Goal: Information Seeking & Learning: Learn about a topic

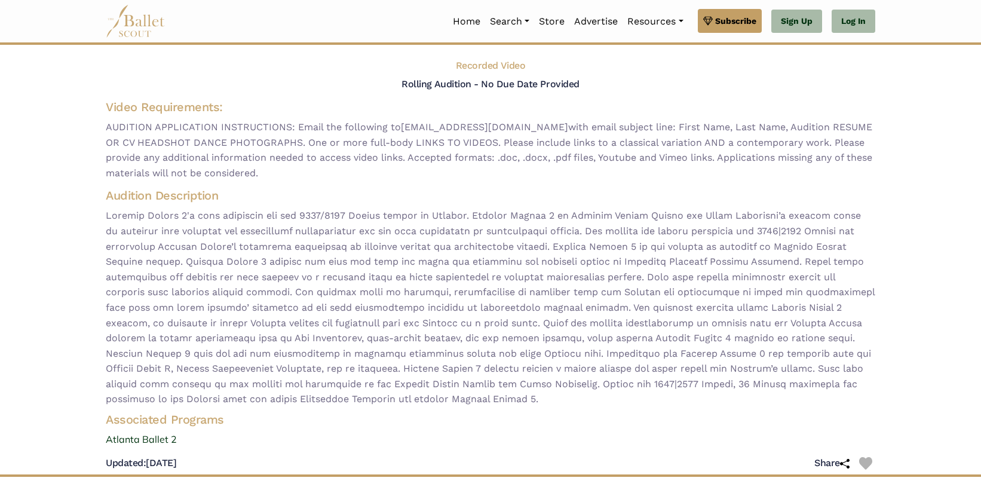
scroll to position [50, 0]
drag, startPoint x: 469, startPoint y: 141, endPoint x: 796, endPoint y: 137, distance: 327.0
click at [796, 137] on span "AUDITION APPLICATION INSTRUCTIONS: Email the following to audition@atlantaballe…" at bounding box center [491, 149] width 770 height 61
copy span "Please include links to a classical variation AND a contemporary work."
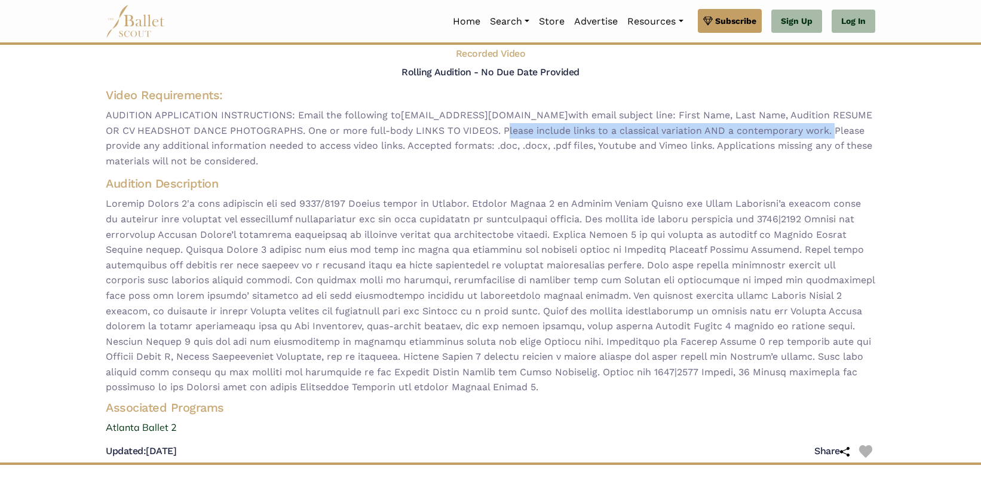
scroll to position [65, 0]
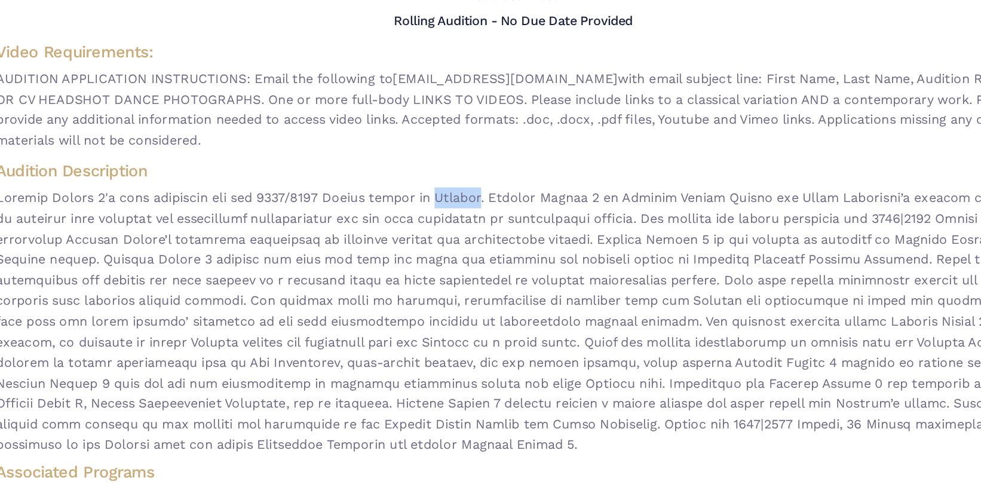
drag, startPoint x: 430, startPoint y: 201, endPoint x: 464, endPoint y: 198, distance: 34.2
click at [464, 198] on span at bounding box center [491, 292] width 770 height 199
copy span "January"
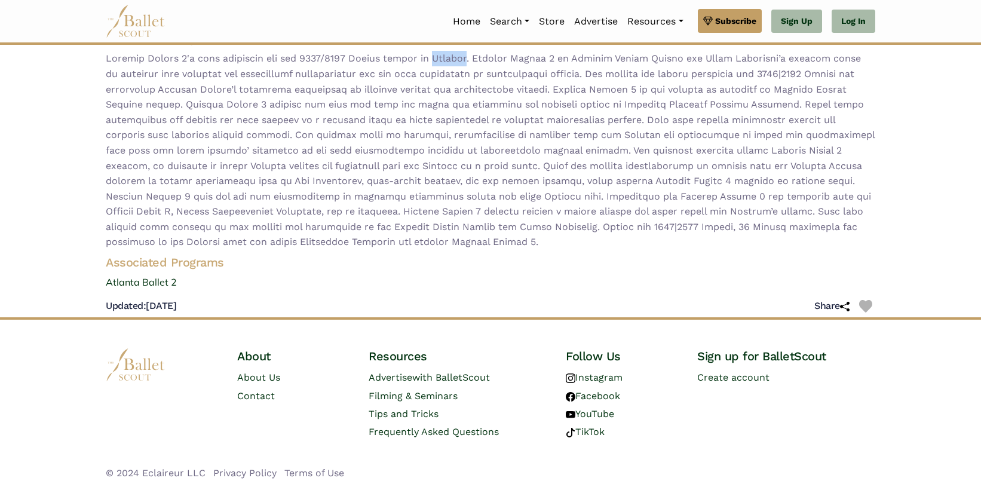
scroll to position [0, 0]
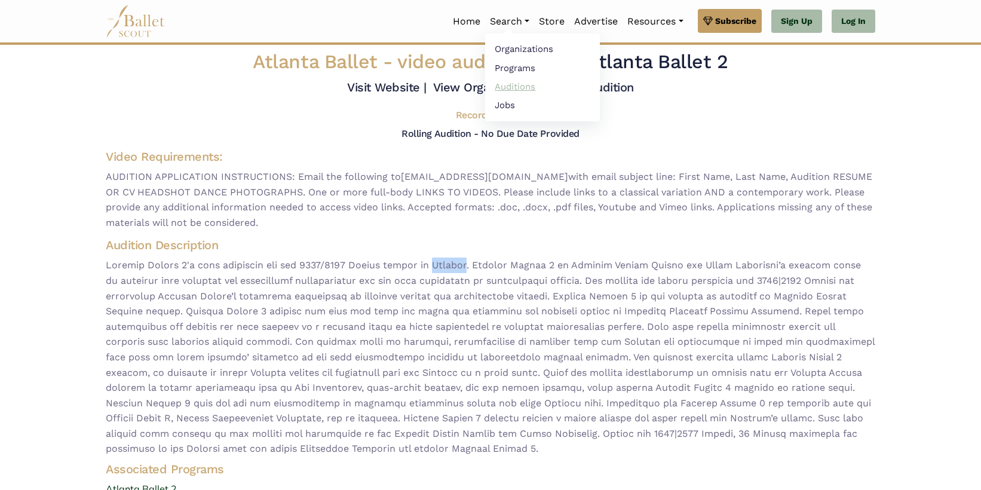
click at [524, 84] on link "Auditions" at bounding box center [542, 86] width 115 height 19
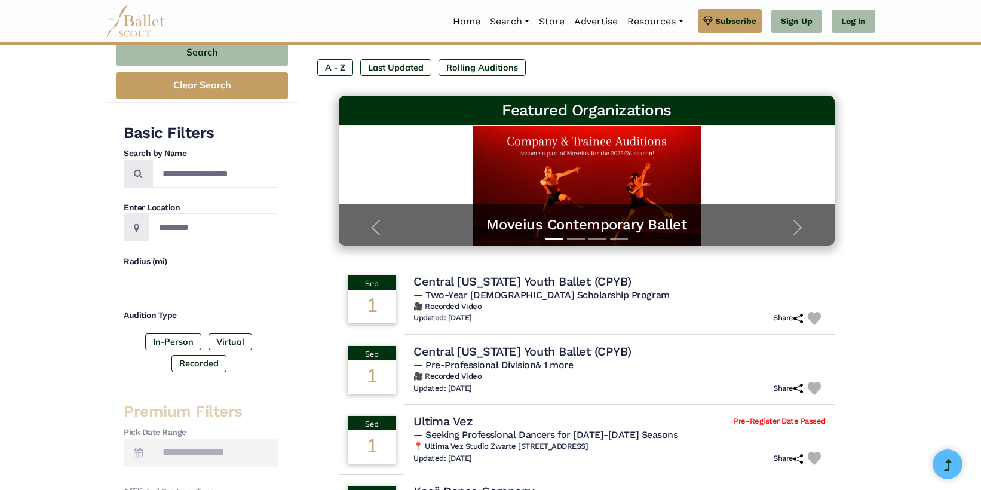
scroll to position [157, 0]
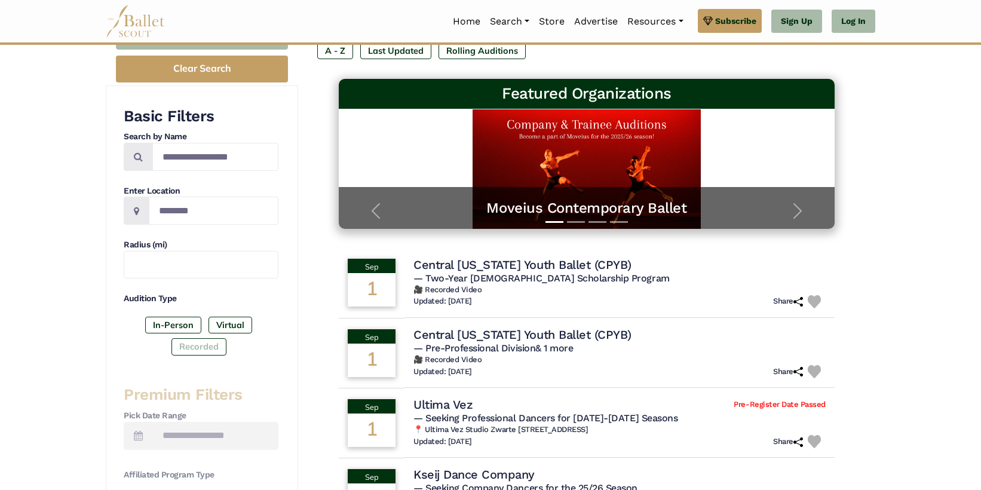
click at [214, 345] on label "Recorded" at bounding box center [199, 346] width 55 height 17
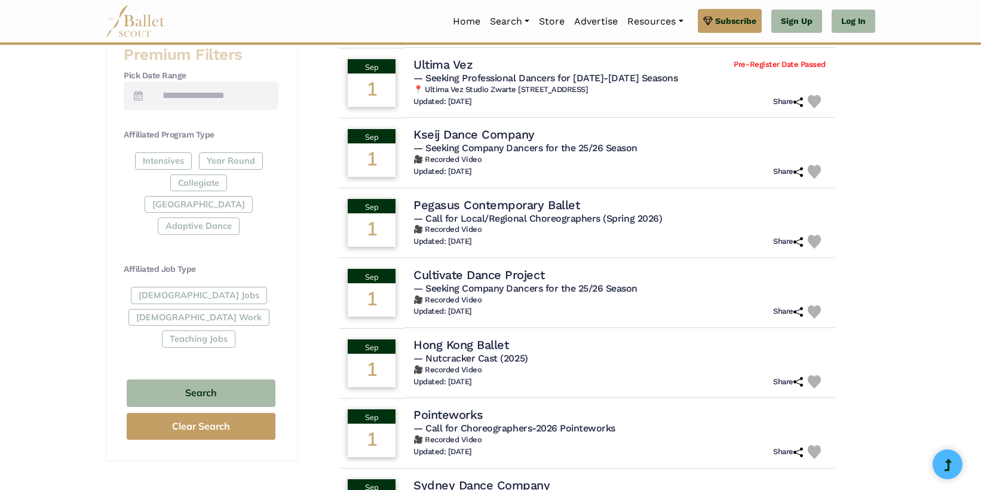
scroll to position [518, 0]
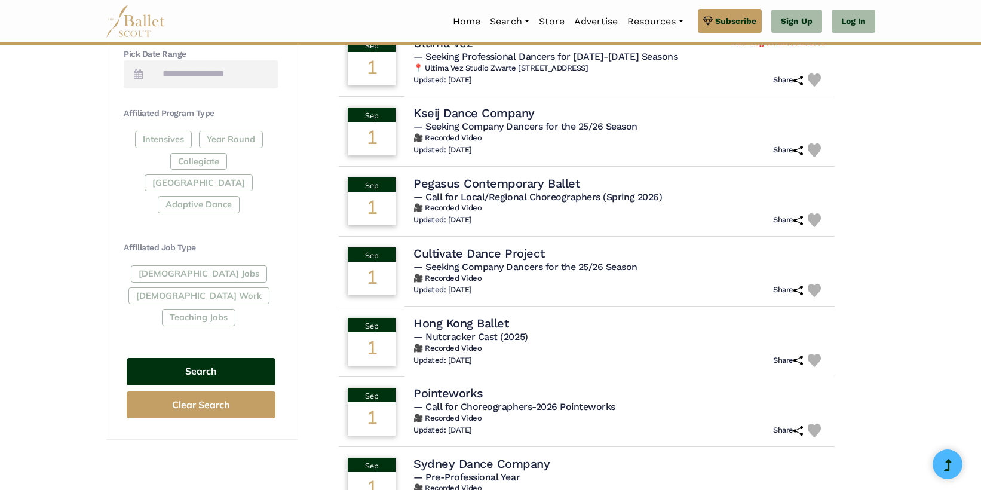
click at [252, 358] on button "Search" at bounding box center [201, 372] width 149 height 28
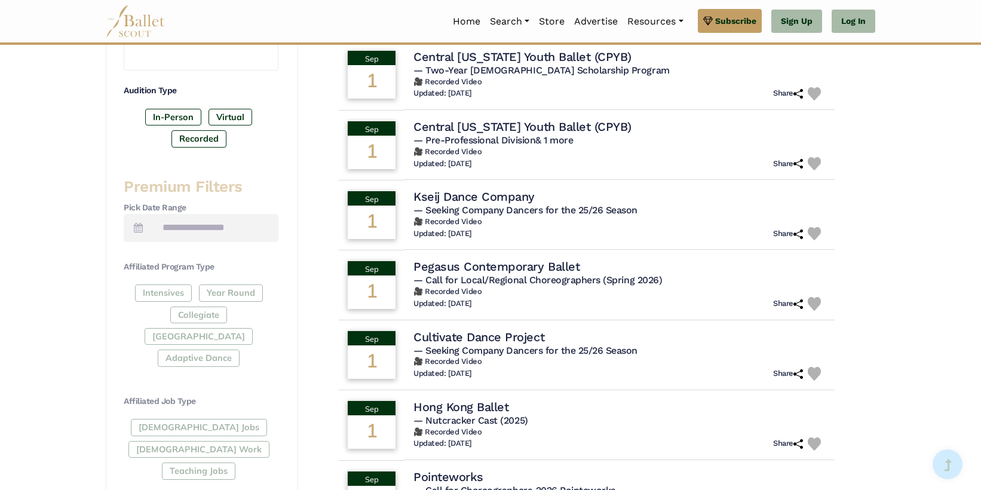
scroll to position [416, 0]
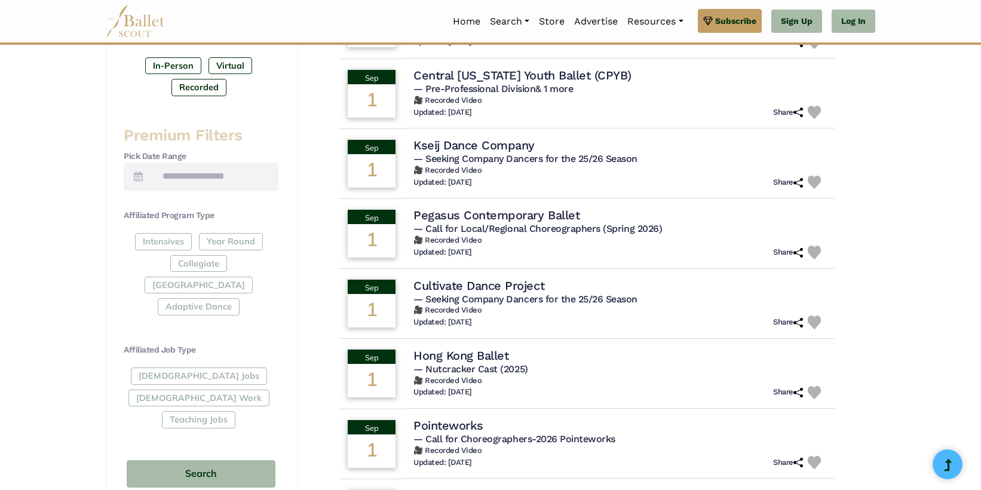
click at [239, 241] on div "Intensives Year Round Collegiate Post High School Adaptive Dance" at bounding box center [201, 276] width 155 height 87
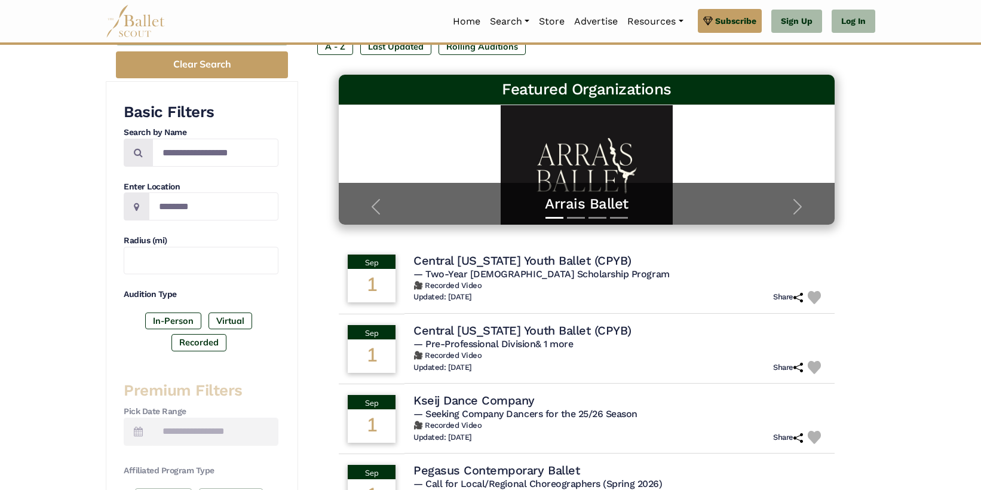
scroll to position [160, 0]
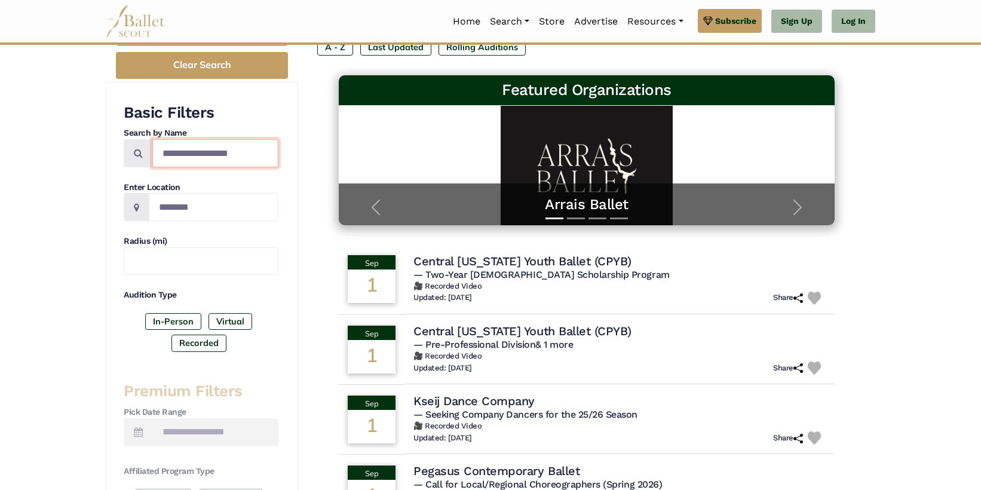
click at [213, 155] on input "Search by names..." at bounding box center [215, 153] width 126 height 28
paste input "**********"
type input "**********"
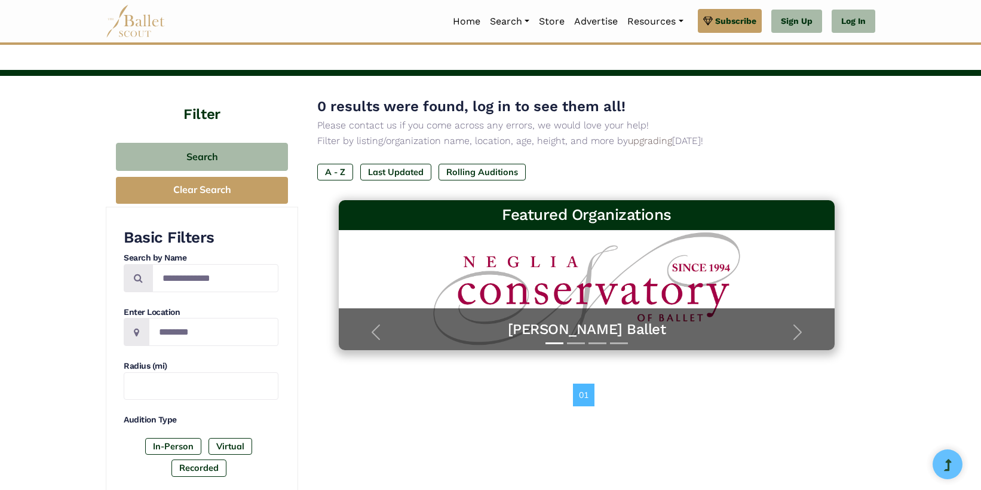
scroll to position [38, 0]
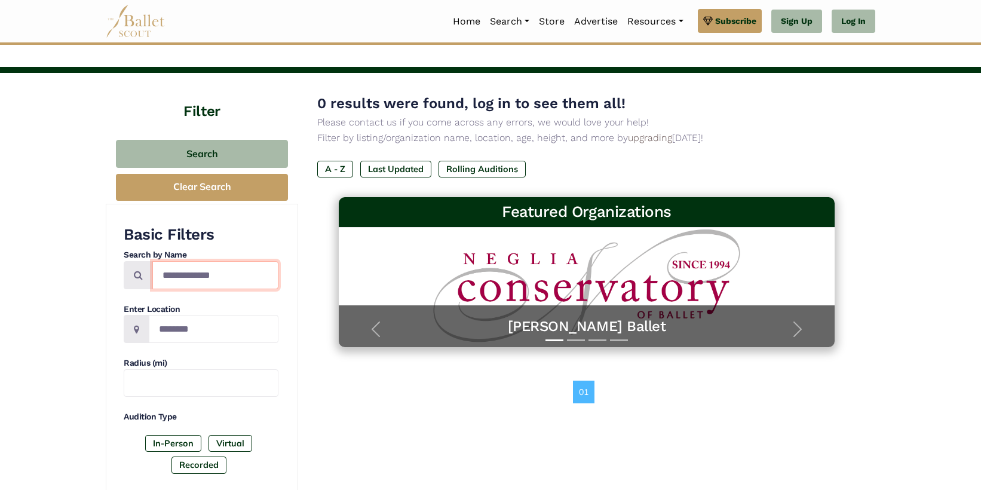
drag, startPoint x: 253, startPoint y: 277, endPoint x: 118, endPoint y: 267, distance: 136.1
paste input "**********"
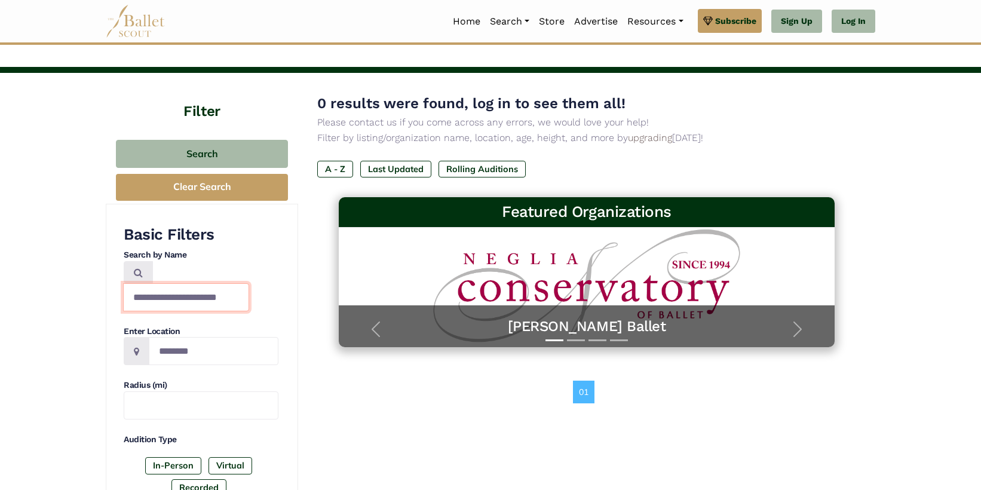
type input "**********"
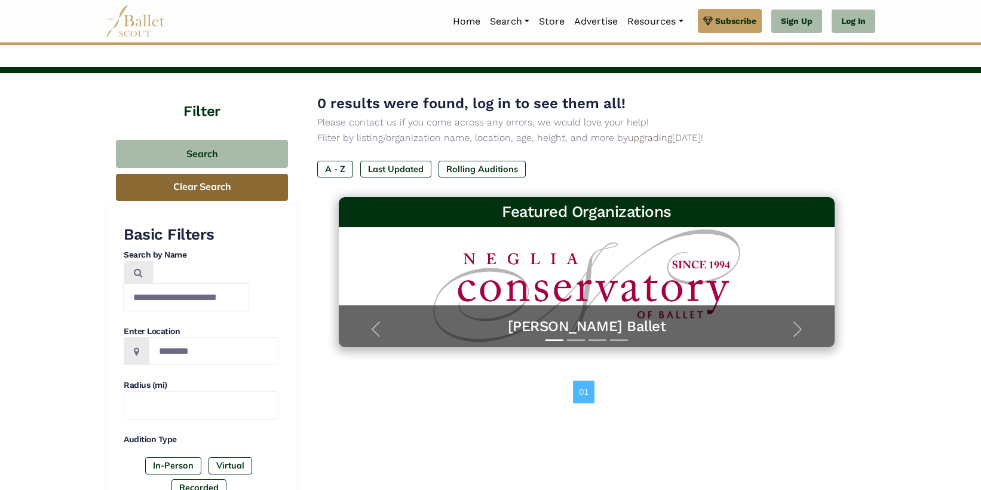
scroll to position [0, 0]
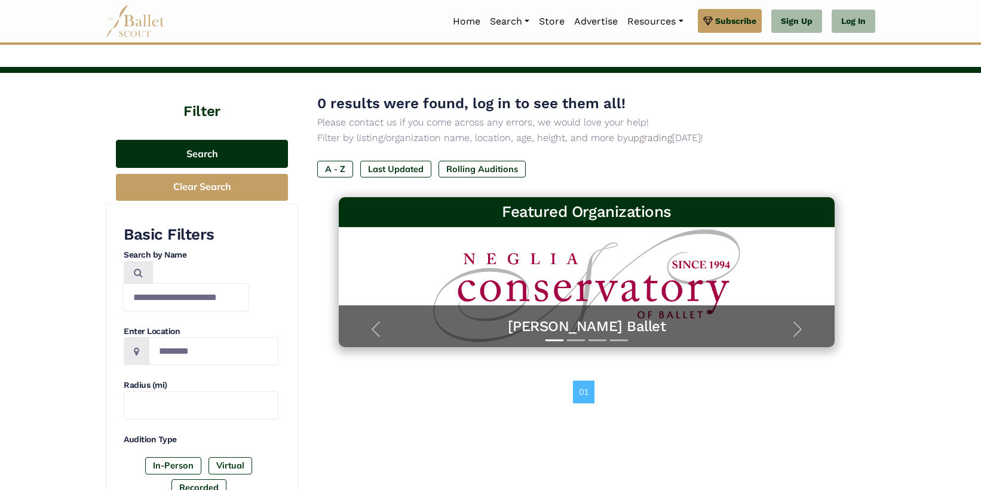
click at [207, 147] on button "Search" at bounding box center [202, 154] width 172 height 28
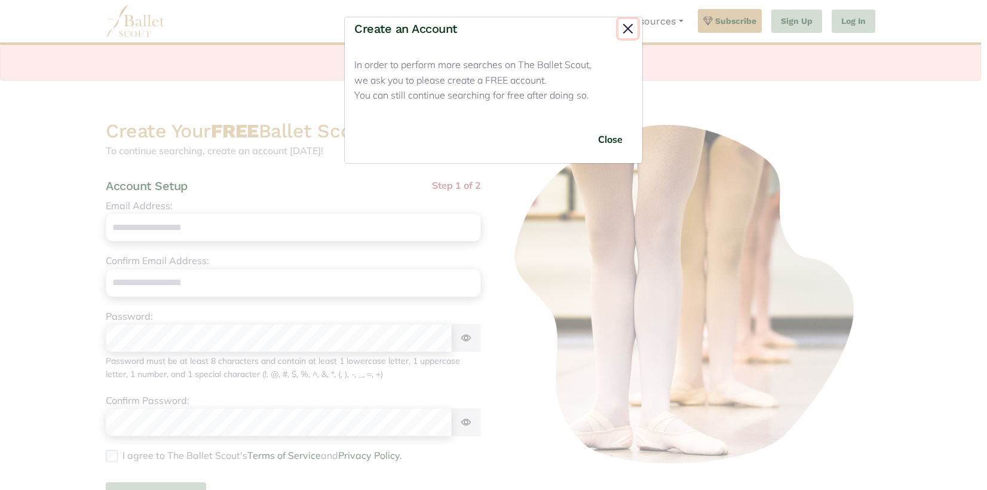
click at [631, 26] on button "Close" at bounding box center [628, 28] width 19 height 19
click at [617, 138] on button "Close" at bounding box center [610, 140] width 45 height 28
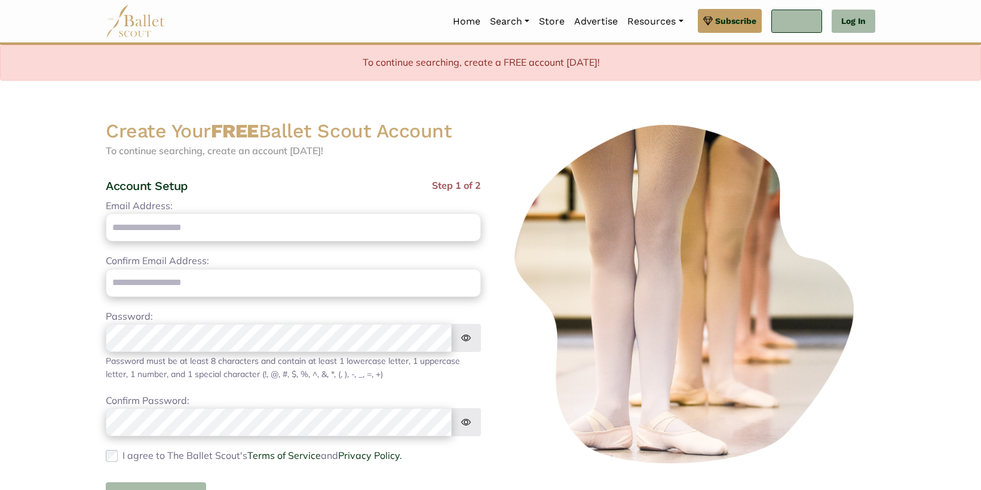
click at [806, 16] on link "Sign Up" at bounding box center [797, 22] width 51 height 24
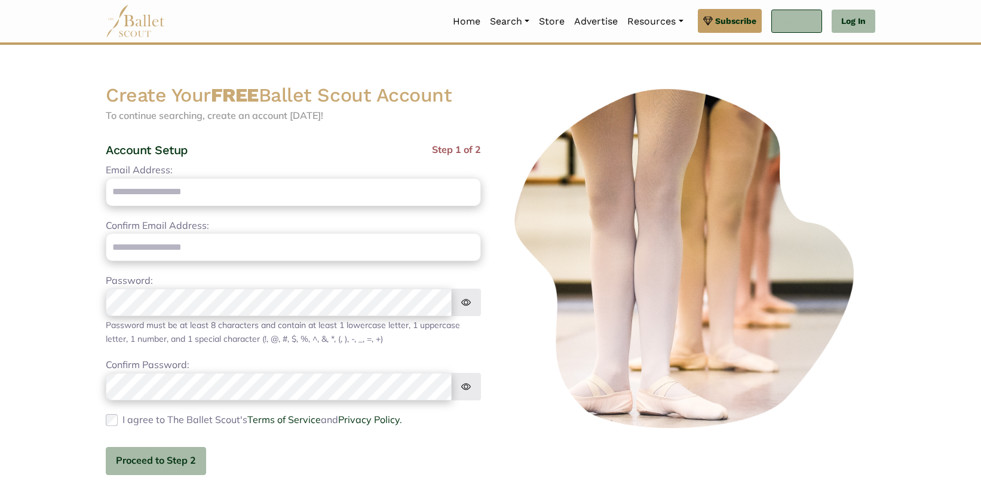
click at [802, 14] on link "Sign Up" at bounding box center [797, 22] width 51 height 24
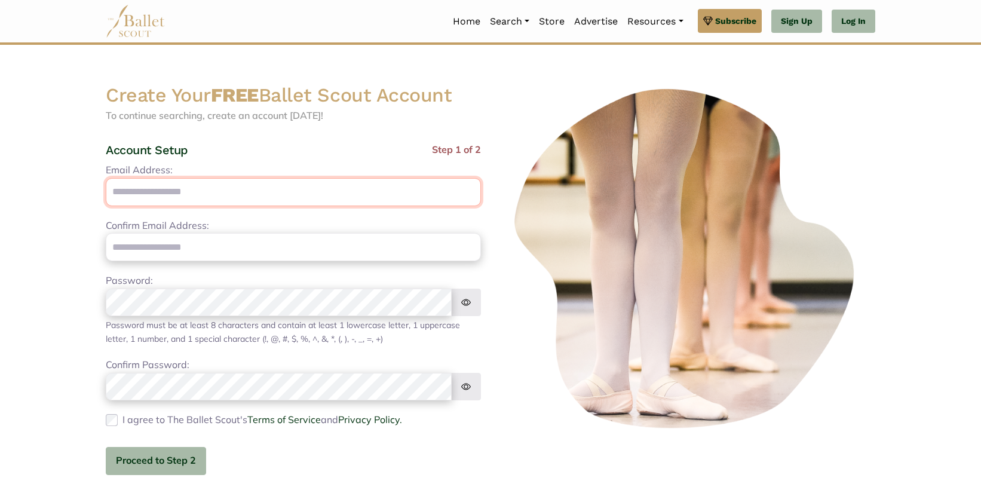
click at [322, 189] on input "Email Address:" at bounding box center [293, 192] width 375 height 28
type input "**********"
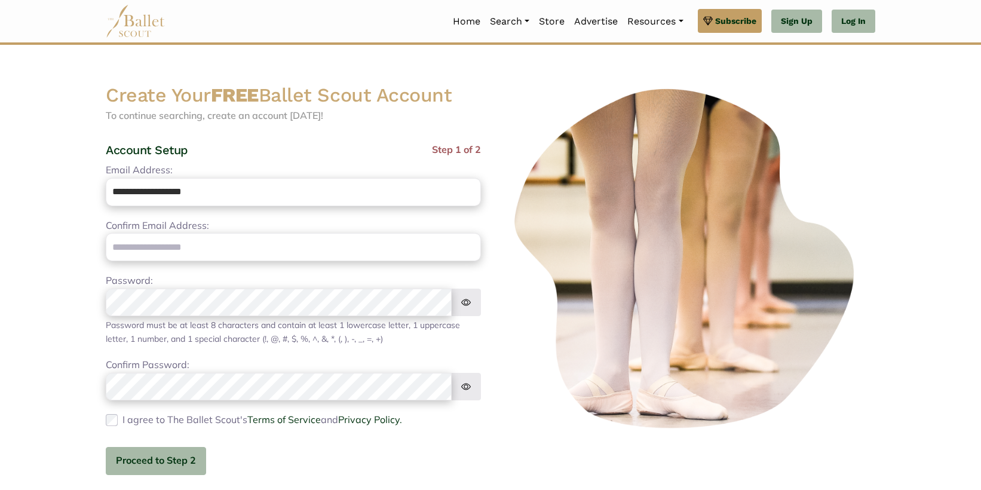
type input "**********"
click at [148, 458] on button "Proceed to Step 2" at bounding box center [156, 461] width 100 height 28
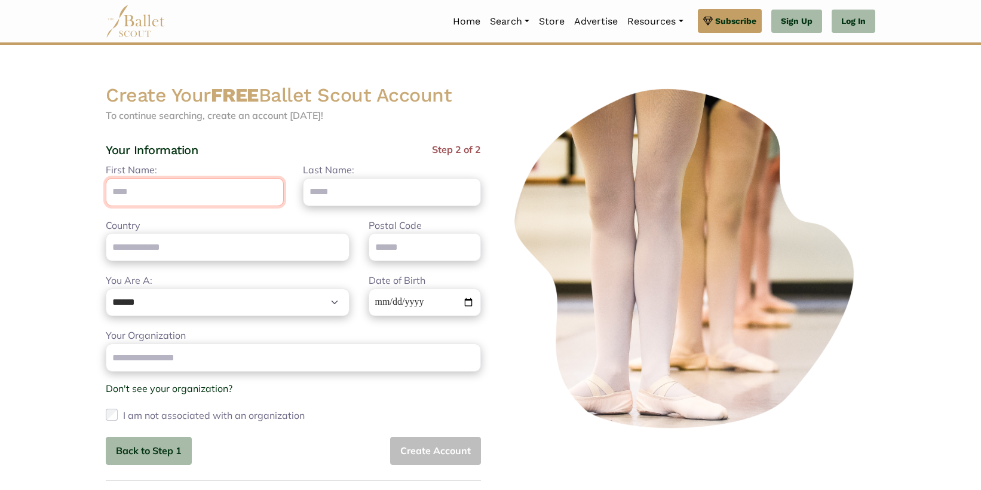
click at [233, 187] on input "First Name:" at bounding box center [195, 192] width 178 height 28
type input "******"
type input "********"
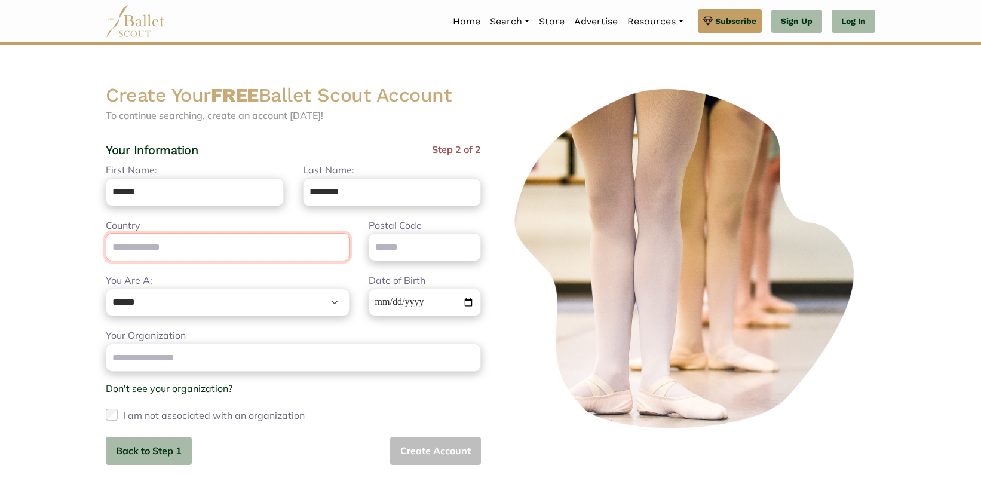
type input "**********"
type input "*****"
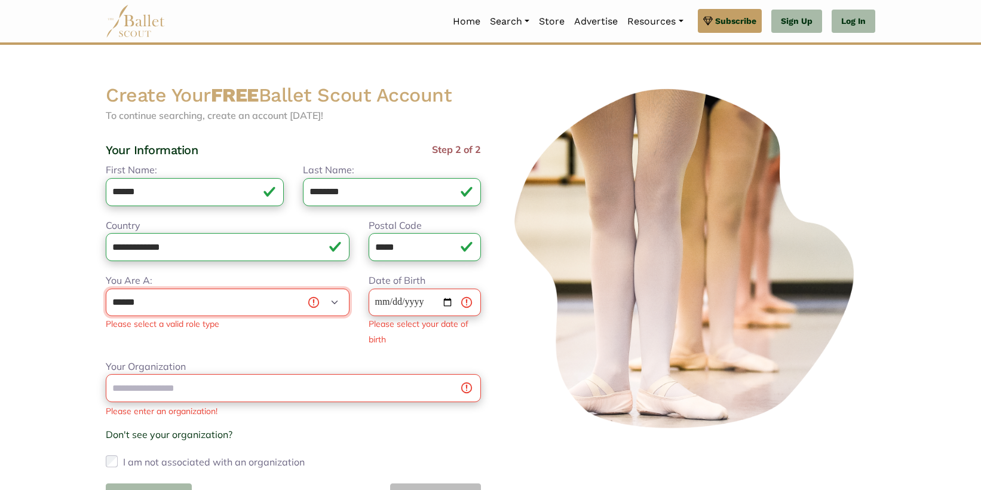
click at [252, 314] on select "**********" at bounding box center [228, 303] width 244 height 28
select select "*"
click at [106, 289] on select "**********" at bounding box center [228, 303] width 244 height 28
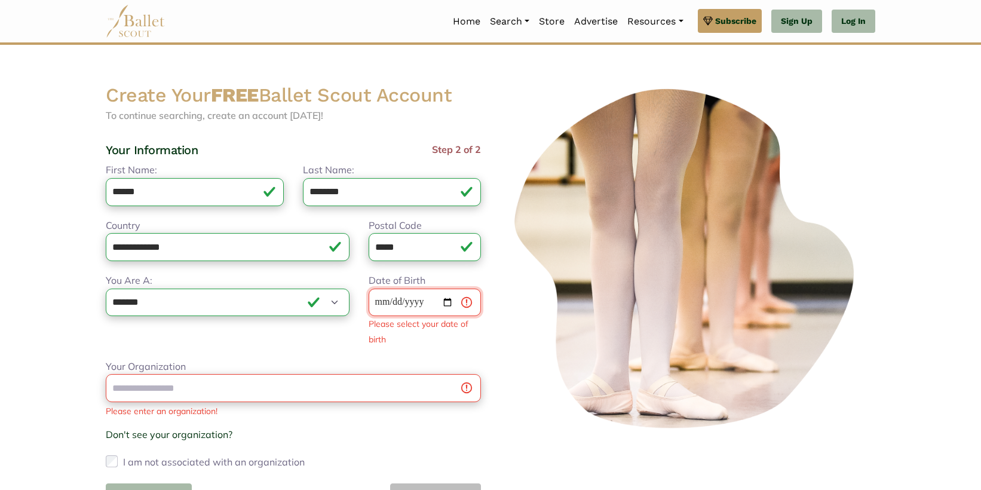
click at [411, 295] on input "Date of Birth" at bounding box center [425, 303] width 112 height 28
click at [452, 304] on input "Date of Birth" at bounding box center [425, 303] width 112 height 28
type input "**********"
click at [428, 305] on input "**********" at bounding box center [425, 303] width 112 height 28
click at [426, 302] on input "**********" at bounding box center [425, 303] width 112 height 28
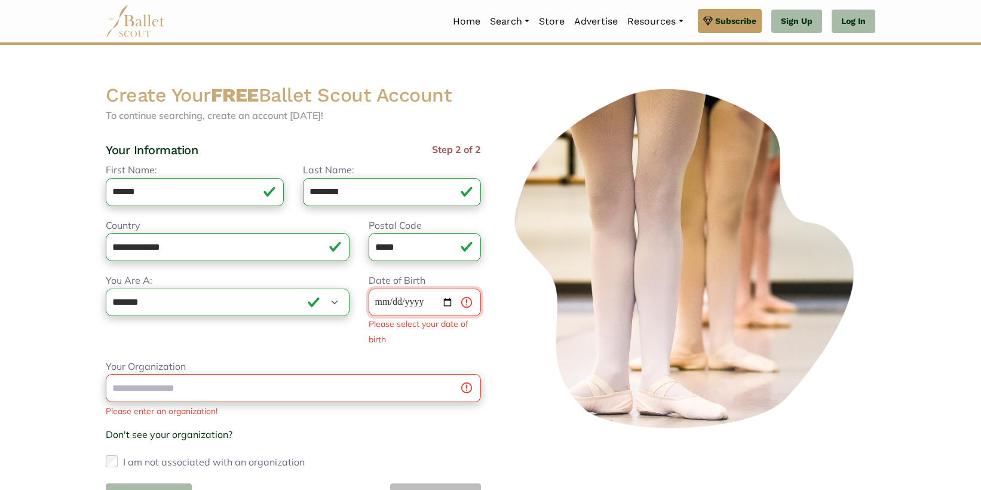
click at [424, 302] on input "**********" at bounding box center [425, 303] width 112 height 28
type input "**********"
click at [366, 389] on div "Your Organization Please enter an organization! Don't see your organization? × …" at bounding box center [293, 415] width 375 height 112
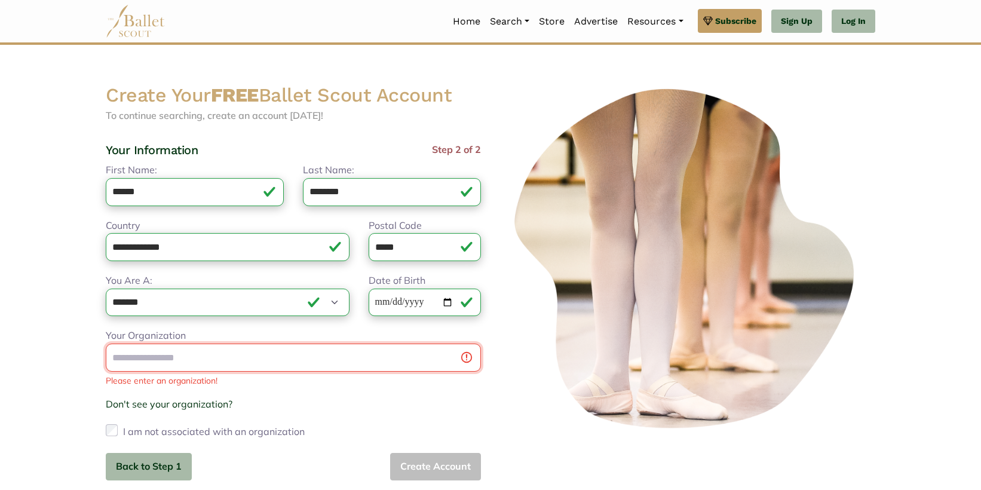
click at [382, 355] on input "Your Organization" at bounding box center [293, 358] width 375 height 28
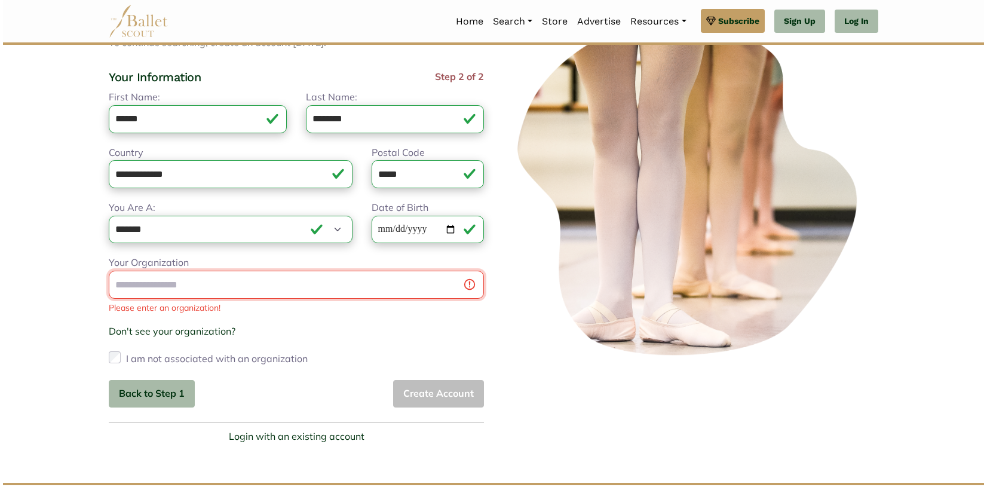
scroll to position [71, 0]
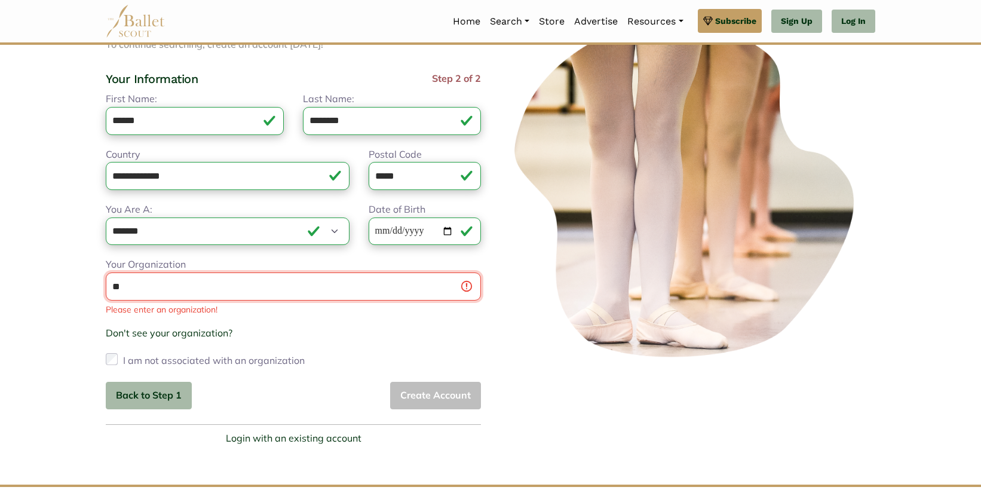
type input "*"
click at [223, 316] on link "ABT - William J. Gillespie School" at bounding box center [179, 319] width 147 height 19
type input "**********"
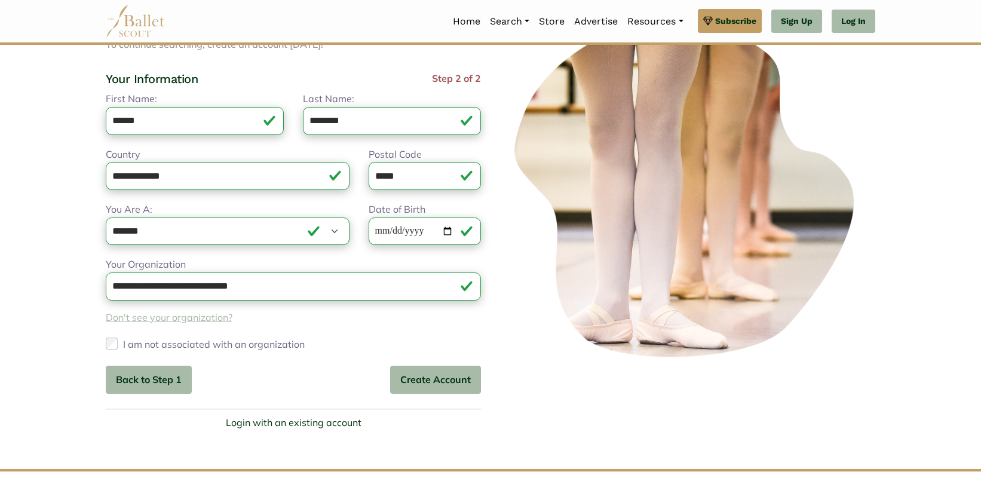
click at [143, 319] on link "Don't see your organization?" at bounding box center [169, 317] width 127 height 12
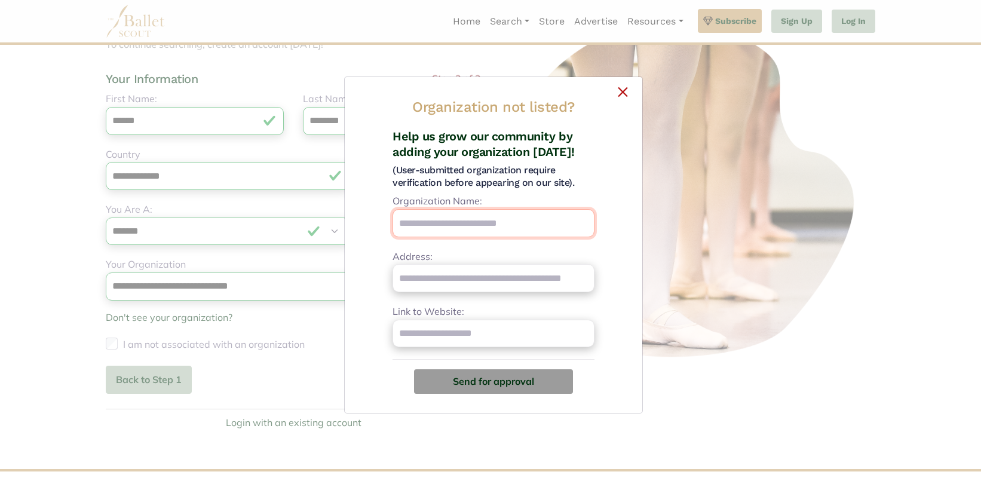
click at [529, 230] on input "Organization Name:" at bounding box center [494, 223] width 202 height 28
click at [621, 93] on button "×" at bounding box center [493, 90] width 279 height 7
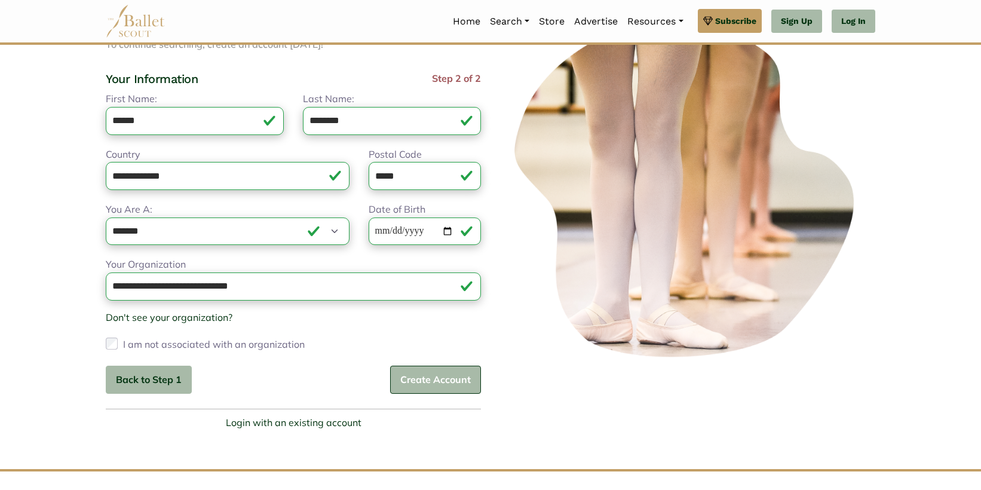
click at [431, 382] on button "Create Account" at bounding box center [435, 380] width 91 height 28
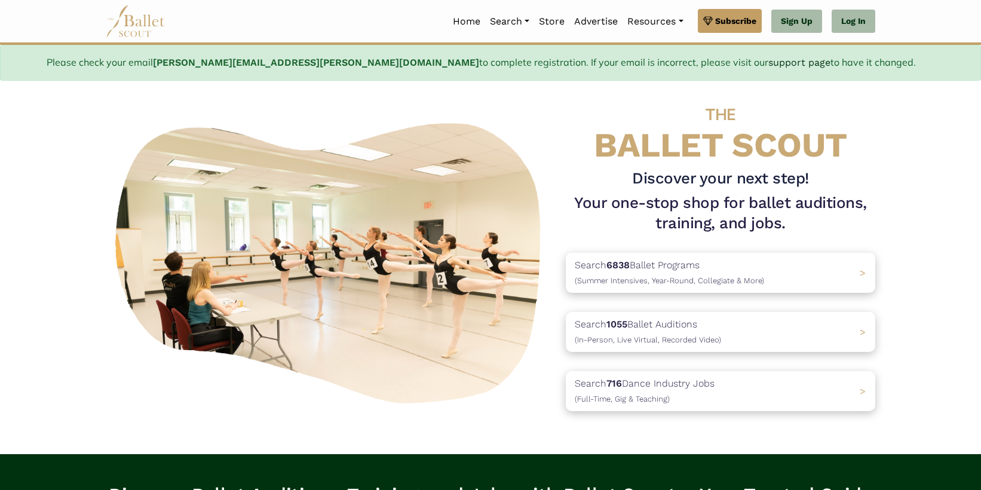
scroll to position [17, 0]
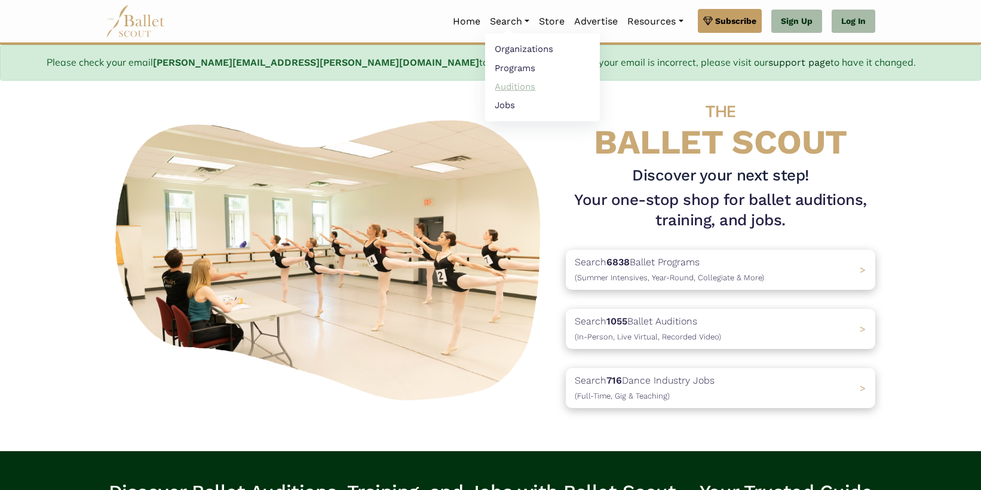
click at [523, 90] on link "Auditions" at bounding box center [542, 86] width 115 height 19
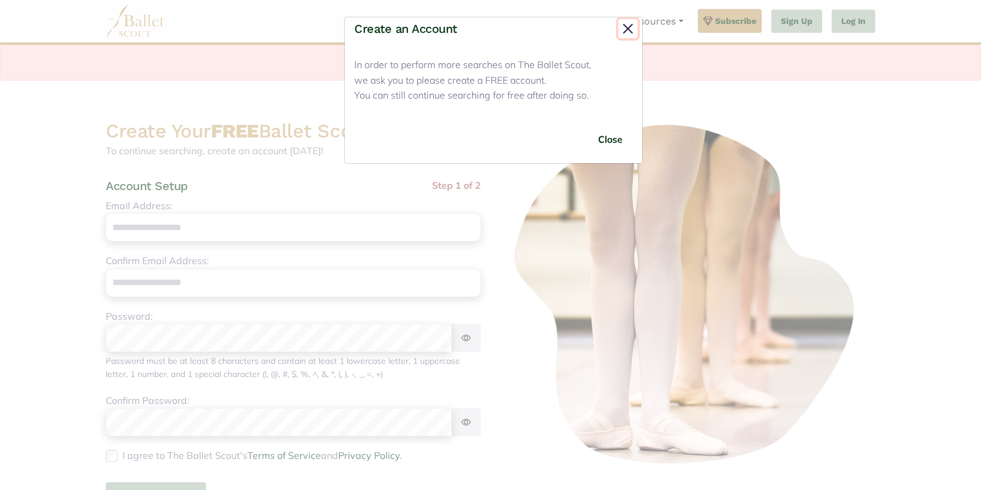
click at [625, 29] on button "Close" at bounding box center [628, 28] width 19 height 19
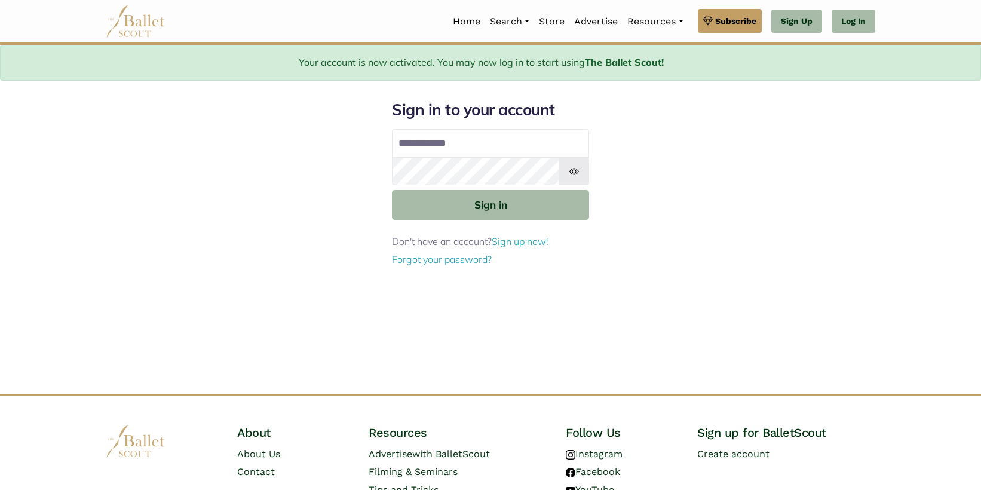
type input "**********"
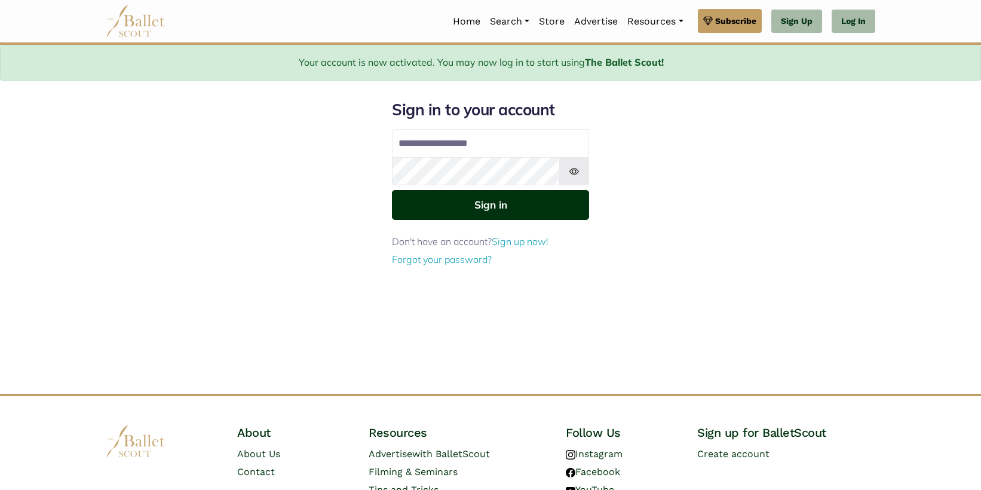
click at [502, 216] on button "Sign in" at bounding box center [490, 204] width 197 height 29
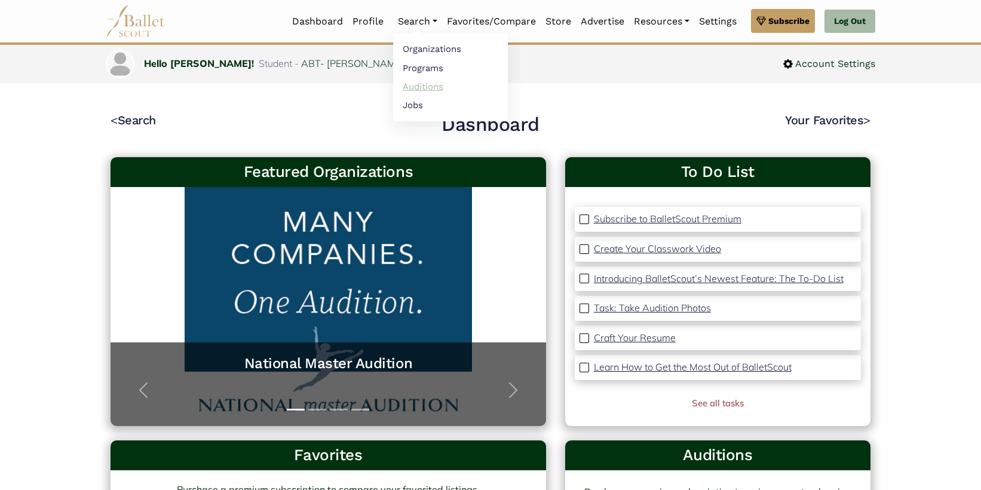
click at [419, 89] on link "Auditions" at bounding box center [450, 86] width 115 height 19
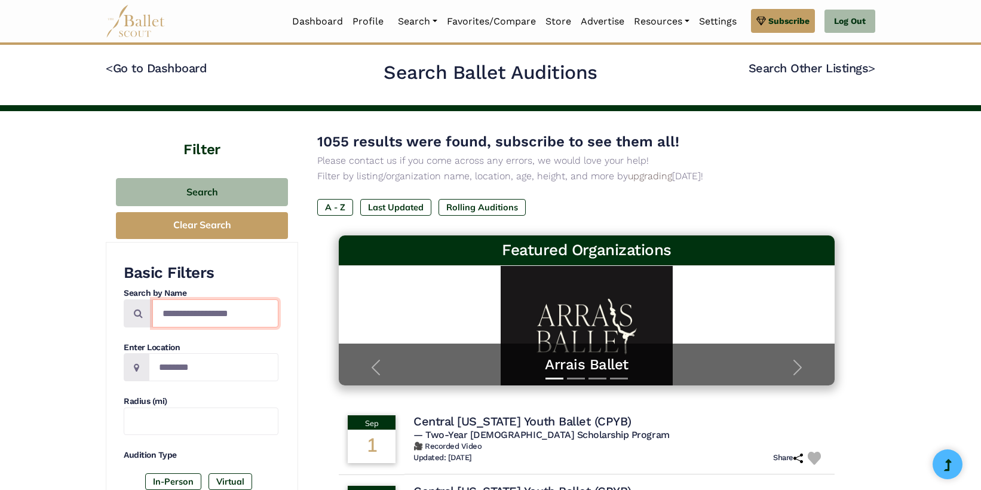
click at [209, 317] on input "Search by names..." at bounding box center [215, 313] width 126 height 28
type input "**********"
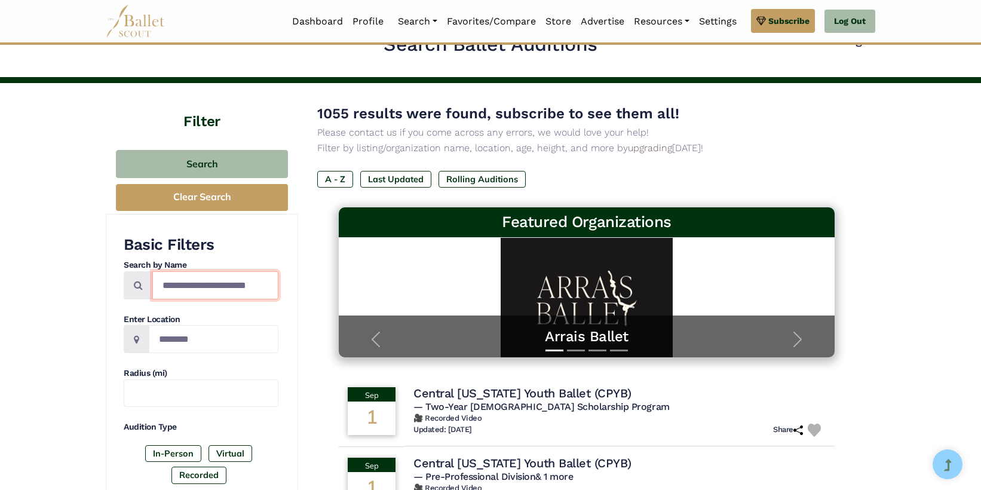
scroll to position [110, 0]
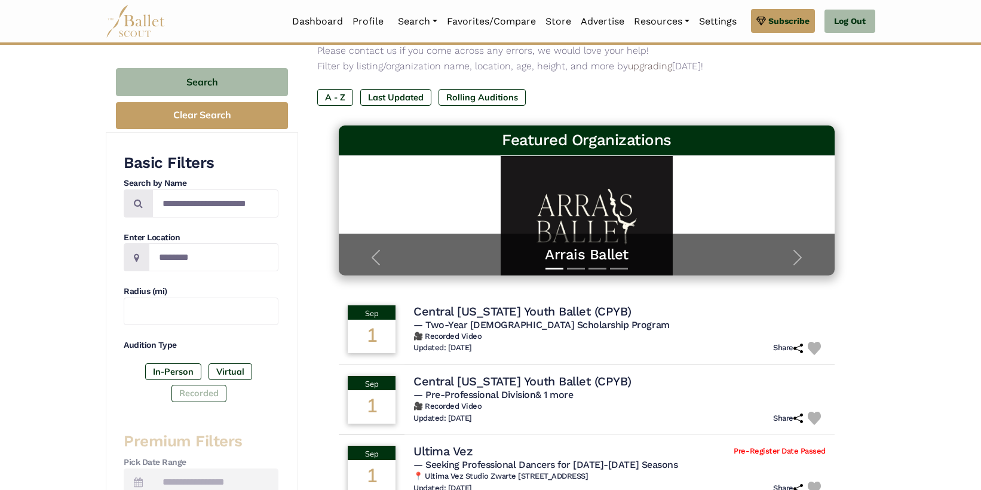
click at [209, 396] on label "Recorded" at bounding box center [199, 393] width 55 height 17
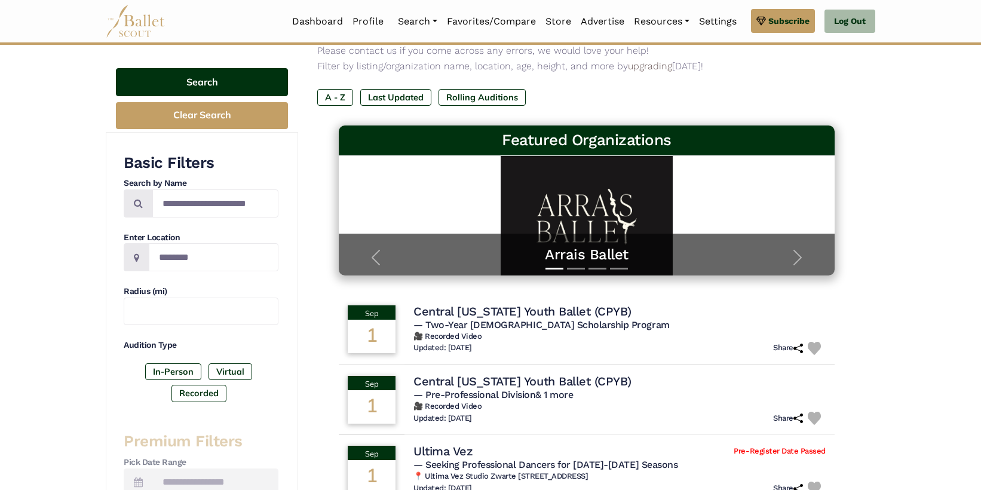
click at [244, 84] on button "Search" at bounding box center [202, 82] width 172 height 28
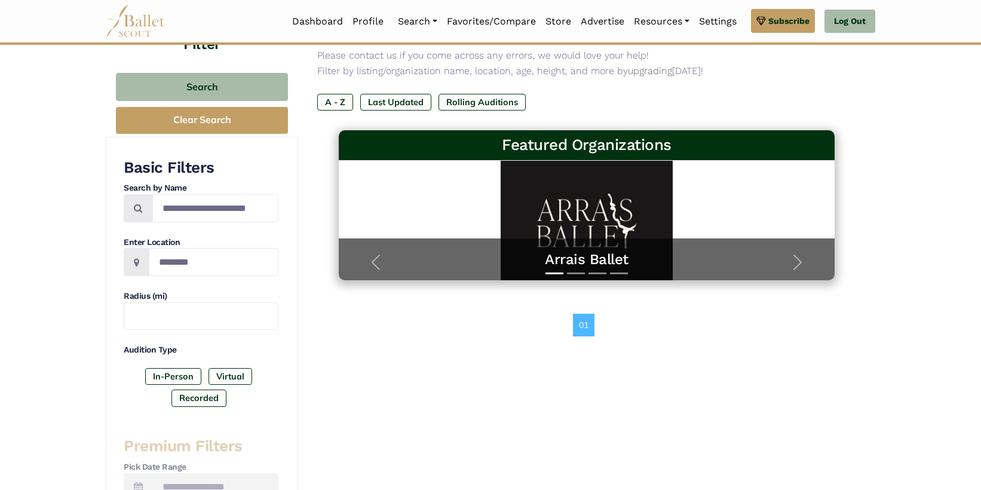
scroll to position [106, 0]
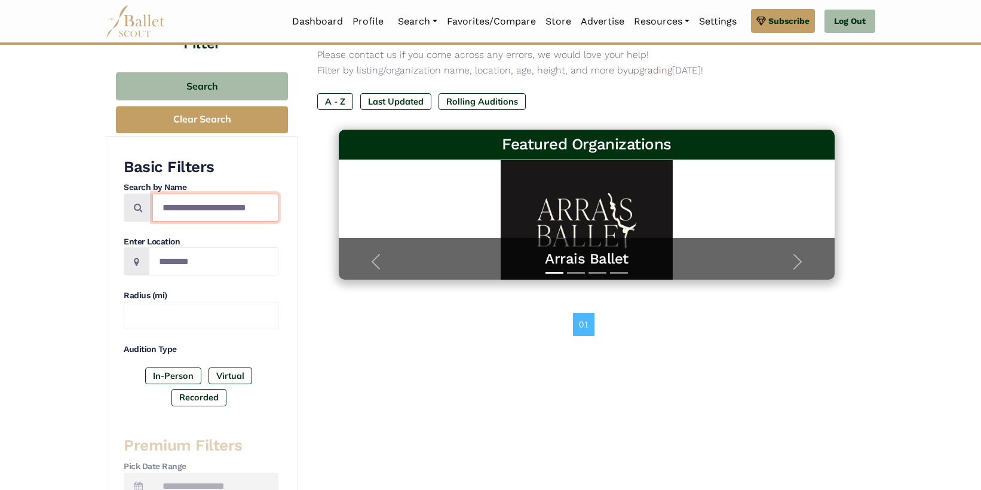
click at [241, 212] on input "**********" at bounding box center [215, 208] width 126 height 28
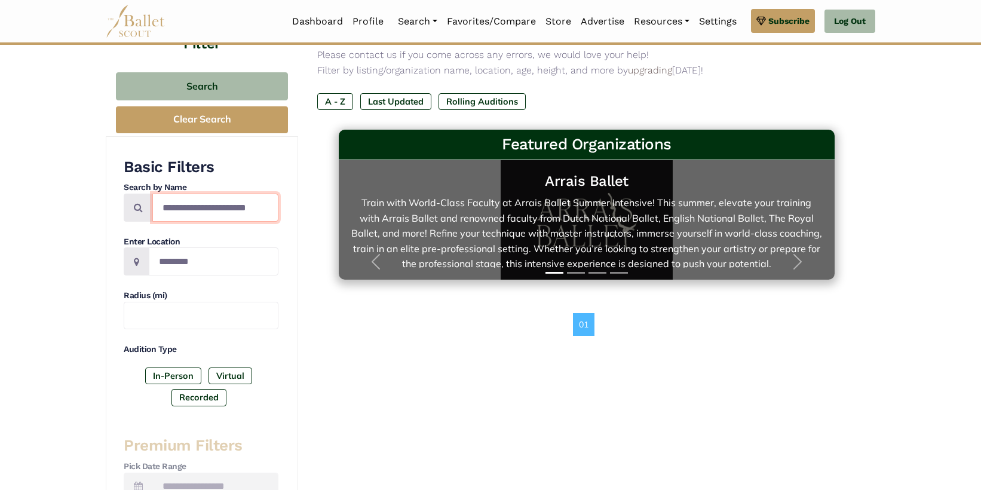
scroll to position [0, 29]
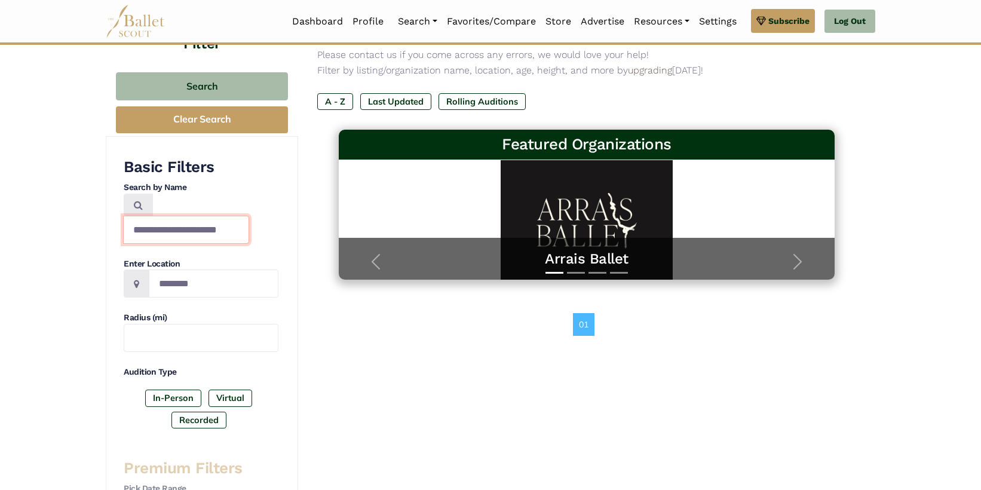
drag, startPoint x: 160, startPoint y: 207, endPoint x: 272, endPoint y: 201, distance: 111.9
click at [249, 216] on input "**********" at bounding box center [186, 230] width 126 height 28
paste input "**********"
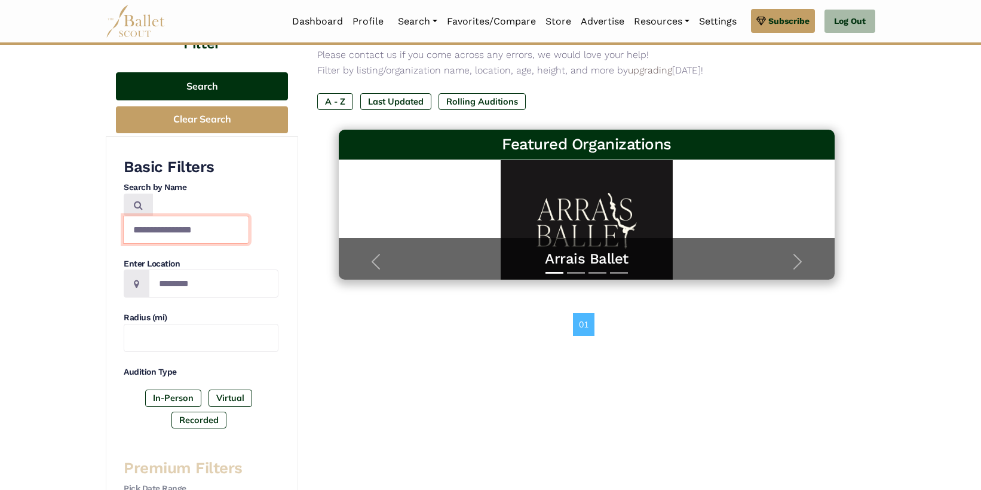
type input "**********"
click at [222, 87] on button "Search" at bounding box center [202, 86] width 172 height 28
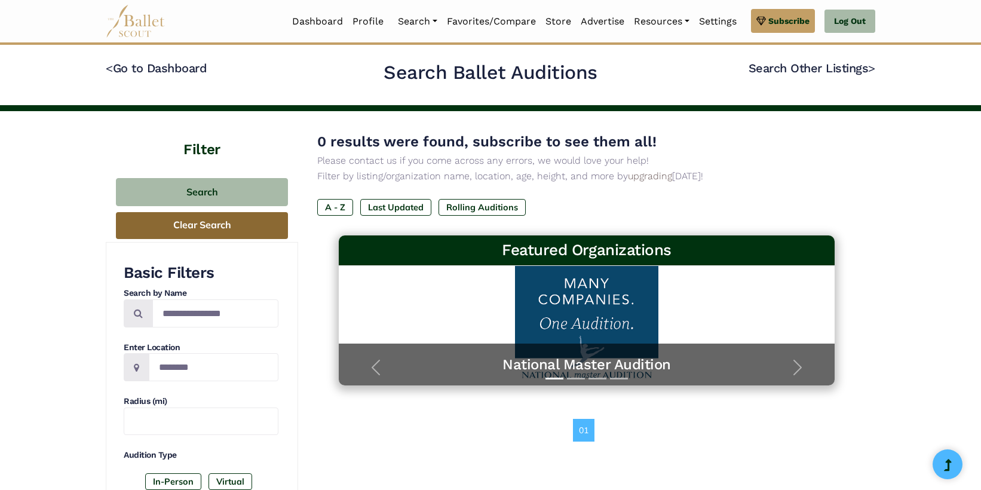
click at [249, 227] on button "Clear Search" at bounding box center [202, 225] width 172 height 27
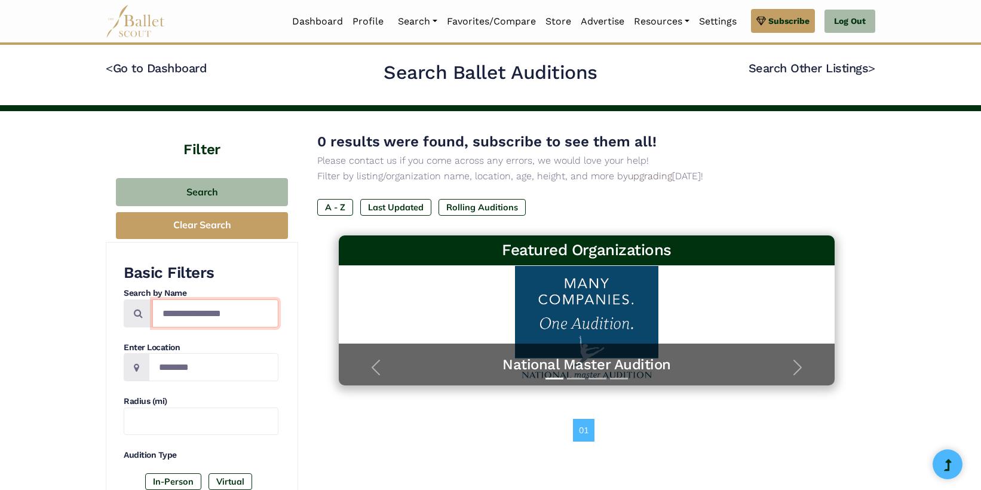
click at [244, 308] on input "**********" at bounding box center [215, 313] width 126 height 28
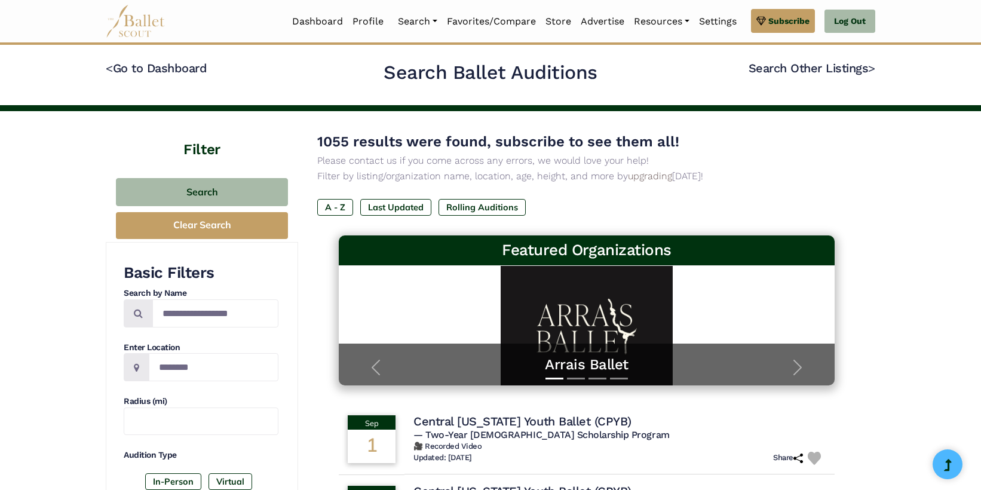
click at [205, 313] on input "Search by names..." at bounding box center [215, 313] width 126 height 28
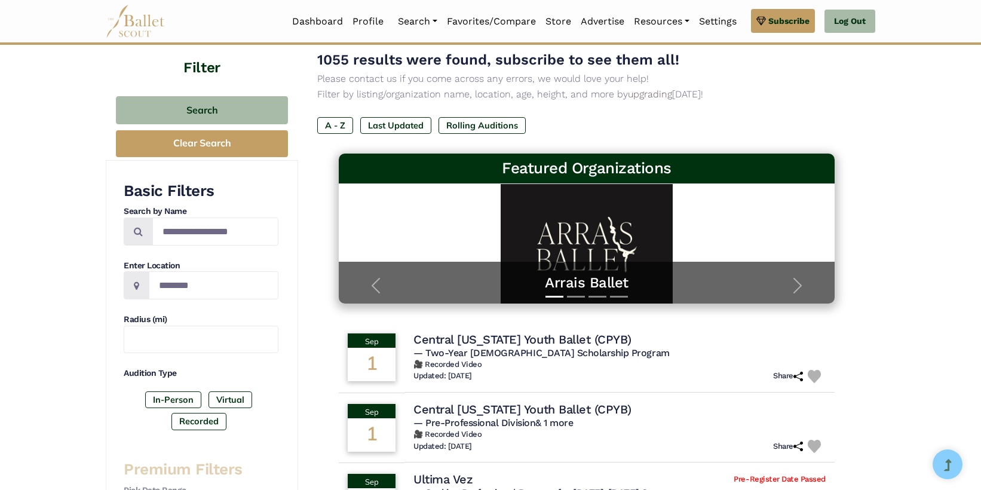
scroll to position [108, 0]
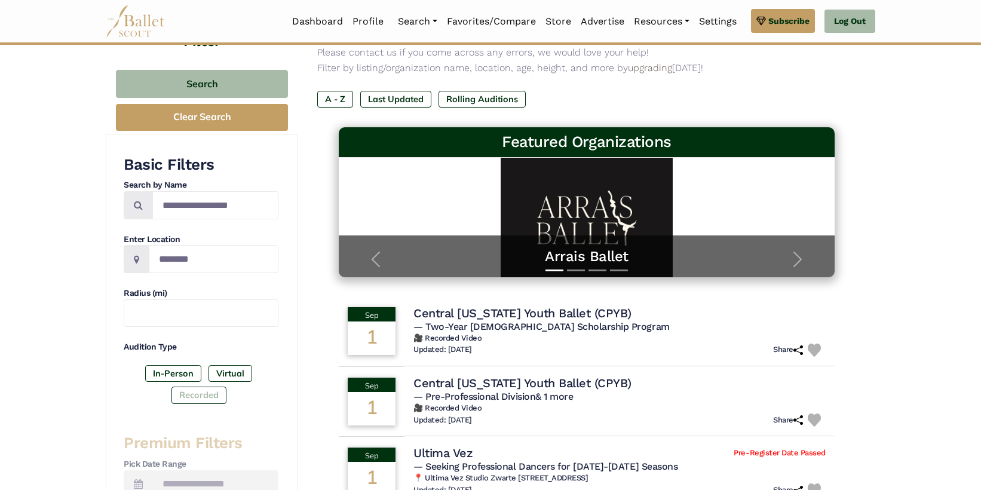
click at [198, 399] on label "Recorded" at bounding box center [199, 395] width 55 height 17
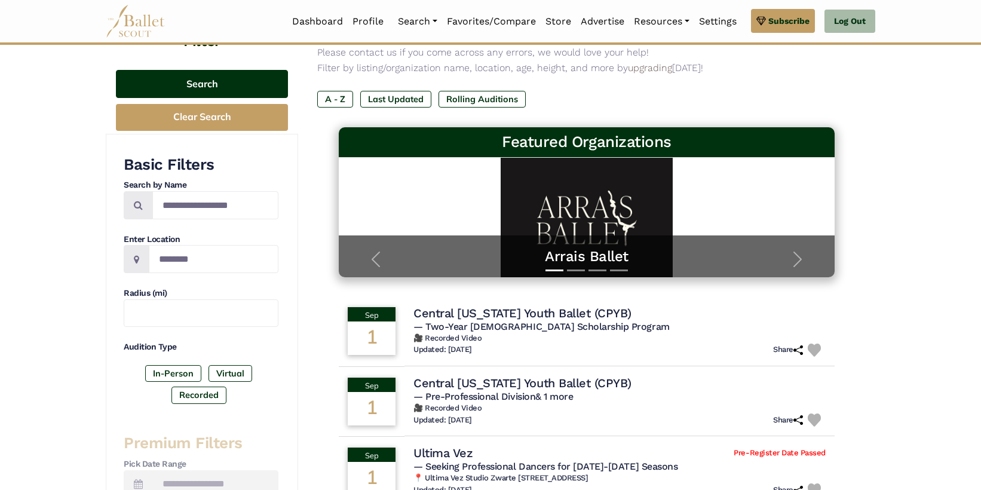
click at [234, 77] on button "Search" at bounding box center [202, 84] width 172 height 28
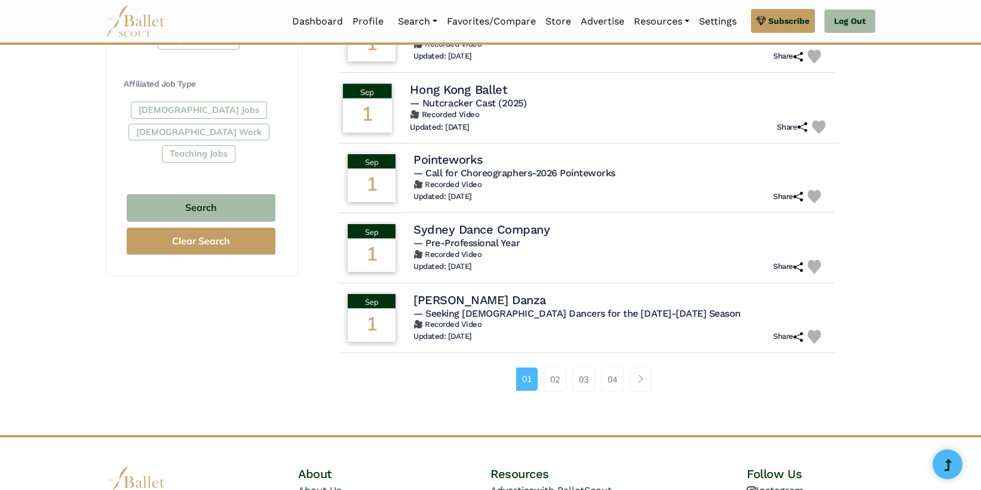
scroll to position [681, 0]
click at [644, 380] on span "Page navigation example" at bounding box center [641, 379] width 8 height 8
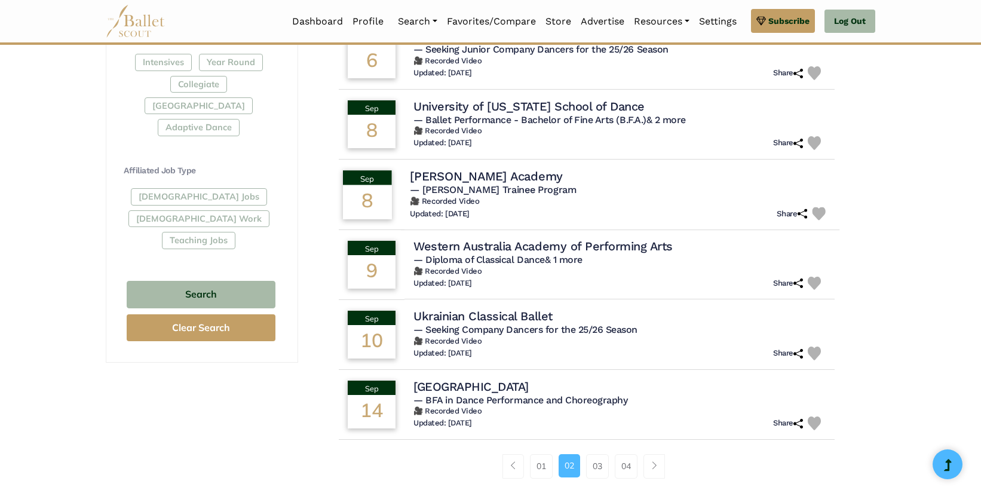
scroll to position [597, 0]
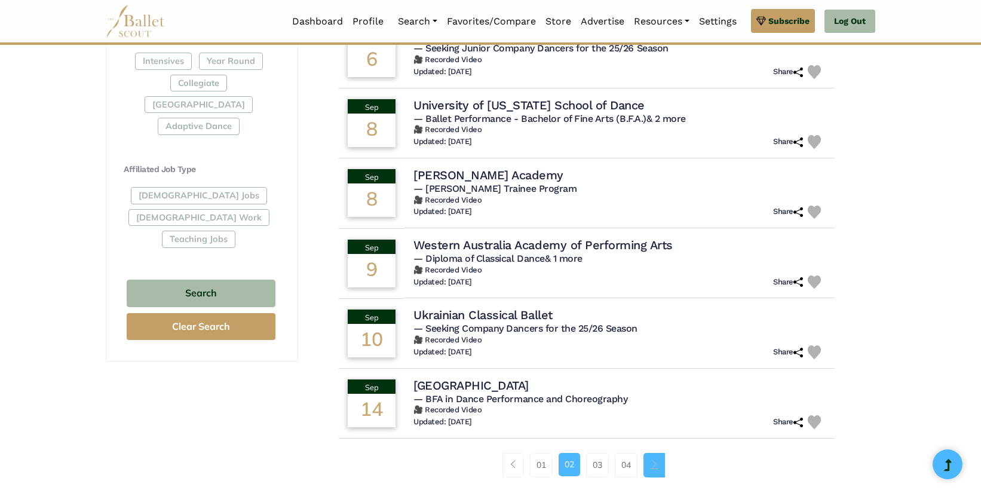
click at [656, 468] on span "Page navigation example" at bounding box center [654, 464] width 8 height 8
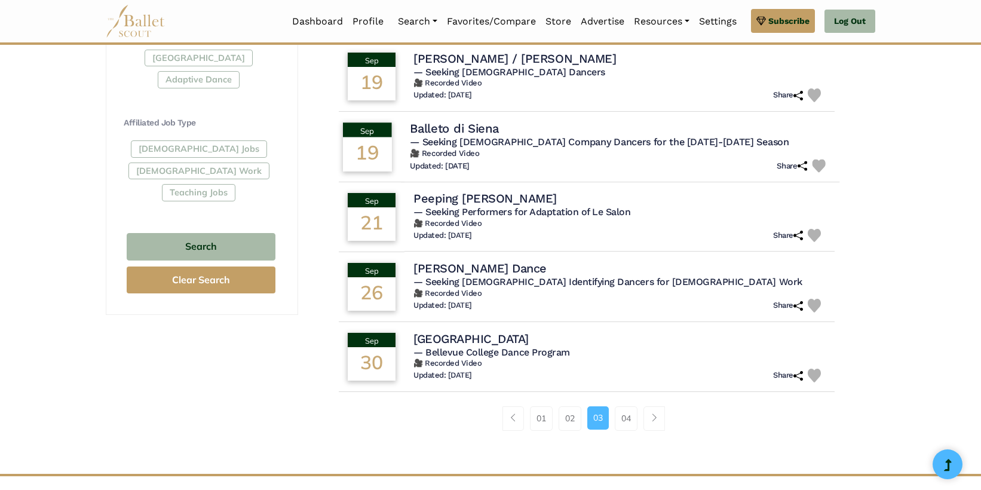
scroll to position [640, 0]
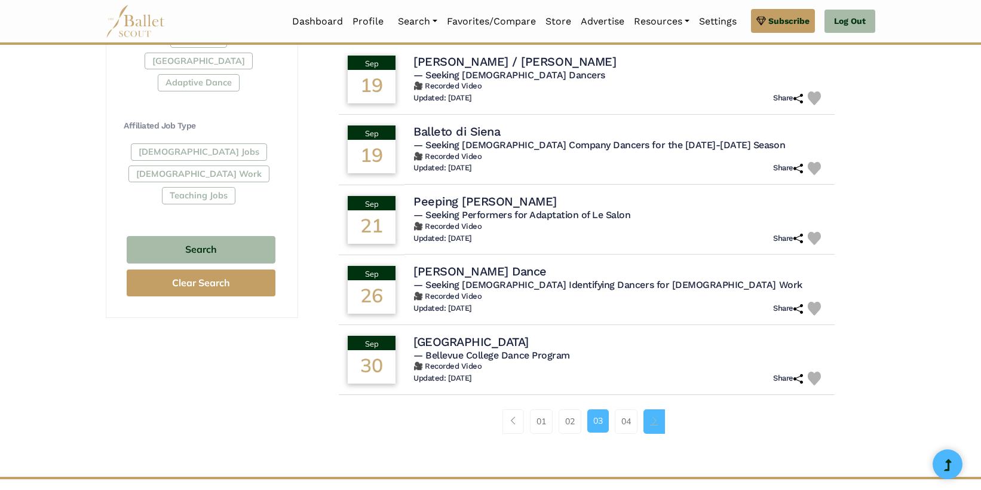
click at [656, 425] on span "Page navigation example" at bounding box center [654, 421] width 8 height 8
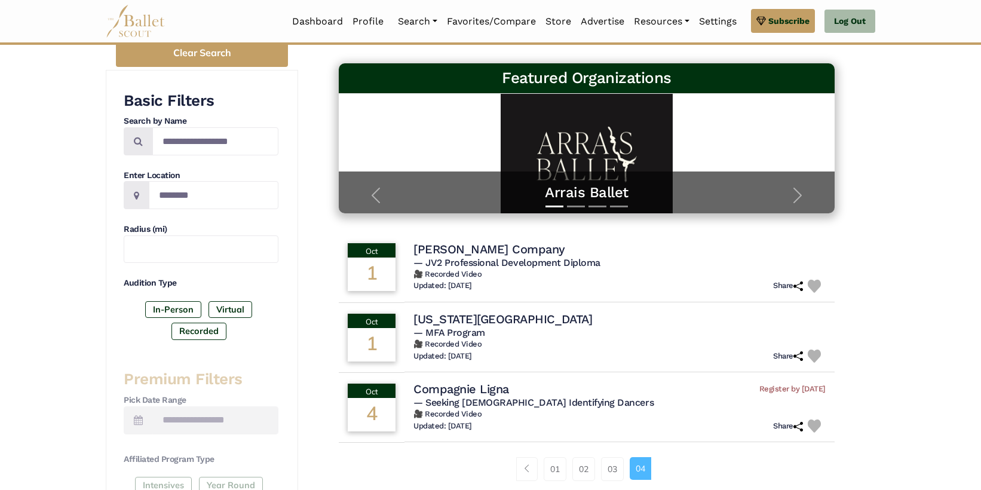
scroll to position [180, 0]
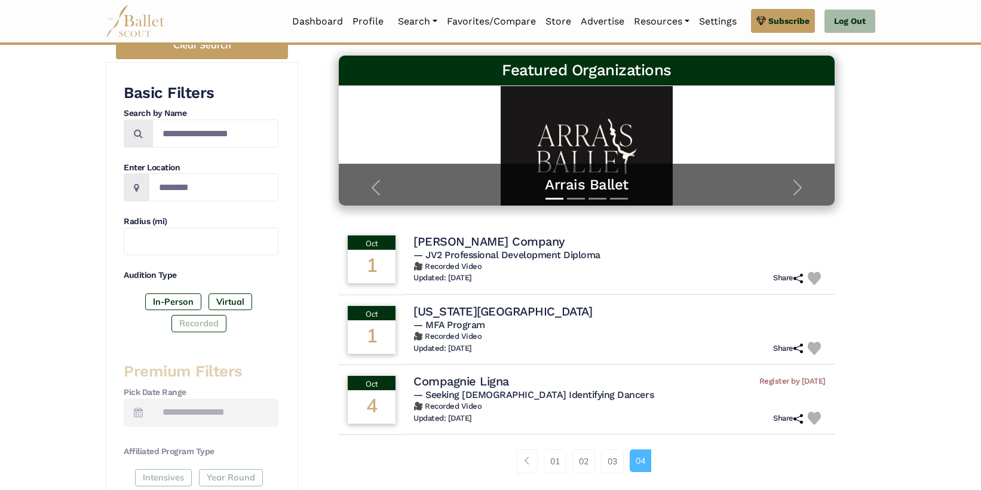
click at [198, 325] on label "Recorded" at bounding box center [199, 323] width 55 height 17
click at [242, 301] on label "Virtual" at bounding box center [231, 301] width 44 height 17
click at [234, 304] on label "Virtual" at bounding box center [231, 301] width 44 height 17
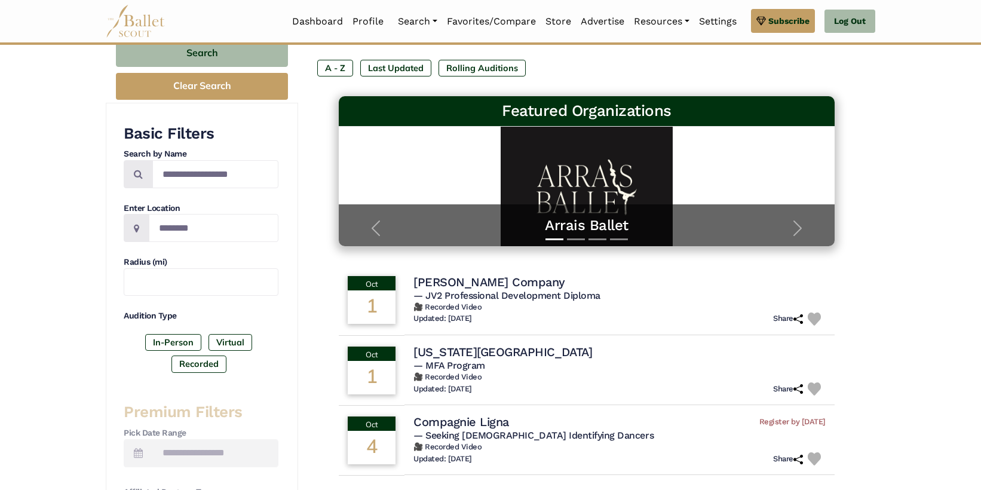
scroll to position [138, 0]
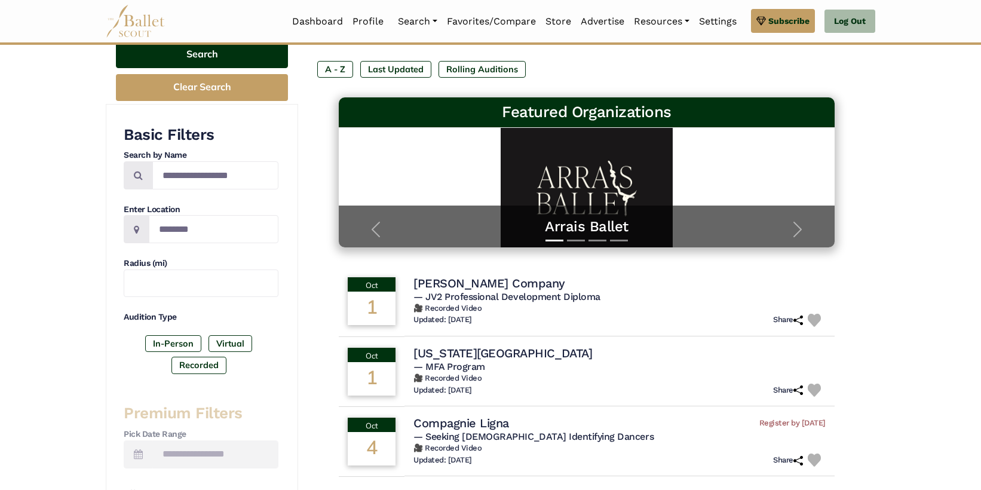
click at [253, 64] on button "Search" at bounding box center [202, 54] width 172 height 28
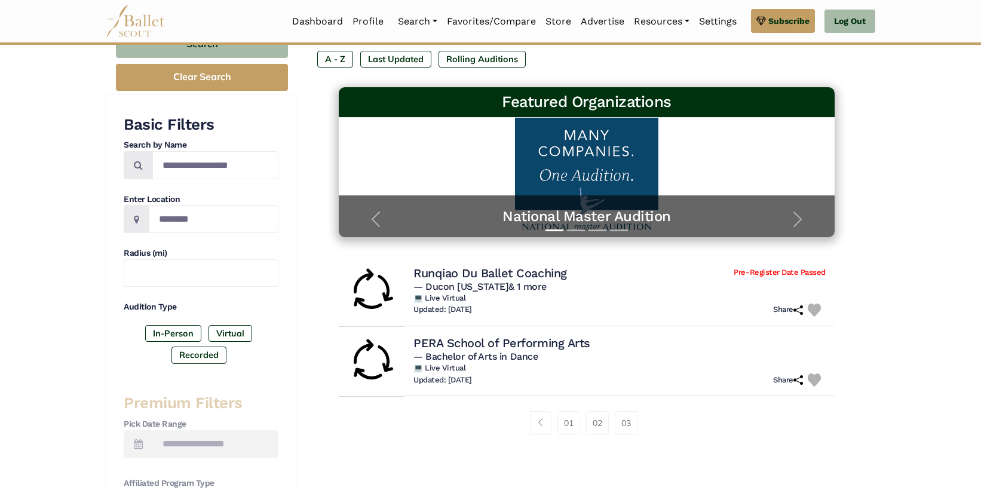
scroll to position [147, 0]
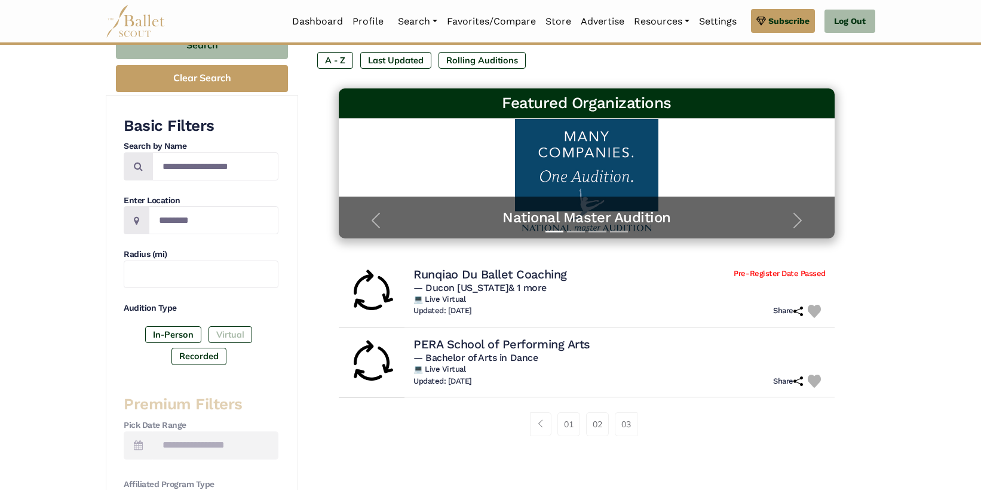
click at [224, 329] on label "Virtual" at bounding box center [231, 334] width 44 height 17
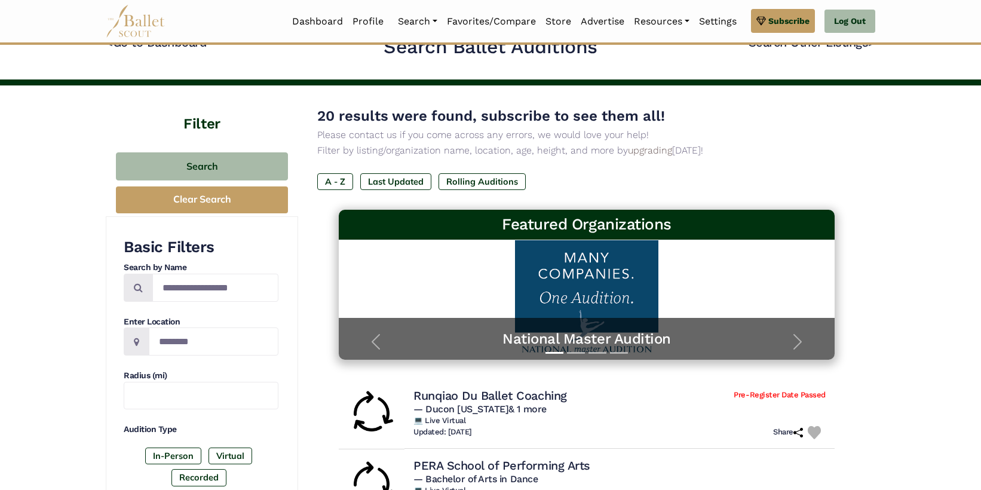
scroll to position [20, 0]
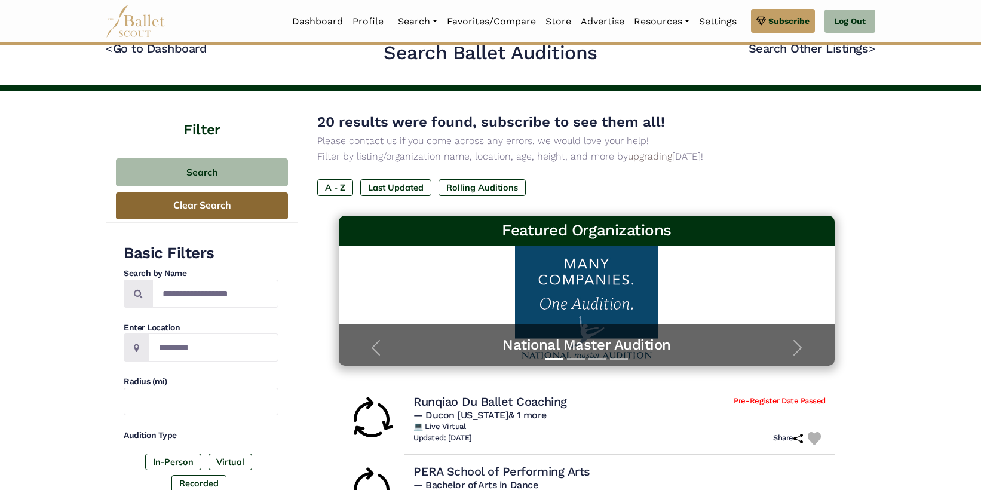
click at [242, 215] on button "Clear Search" at bounding box center [202, 205] width 172 height 27
click at [242, 212] on button "Clear Search" at bounding box center [202, 205] width 172 height 27
click at [241, 218] on button "Clear Search" at bounding box center [202, 205] width 172 height 27
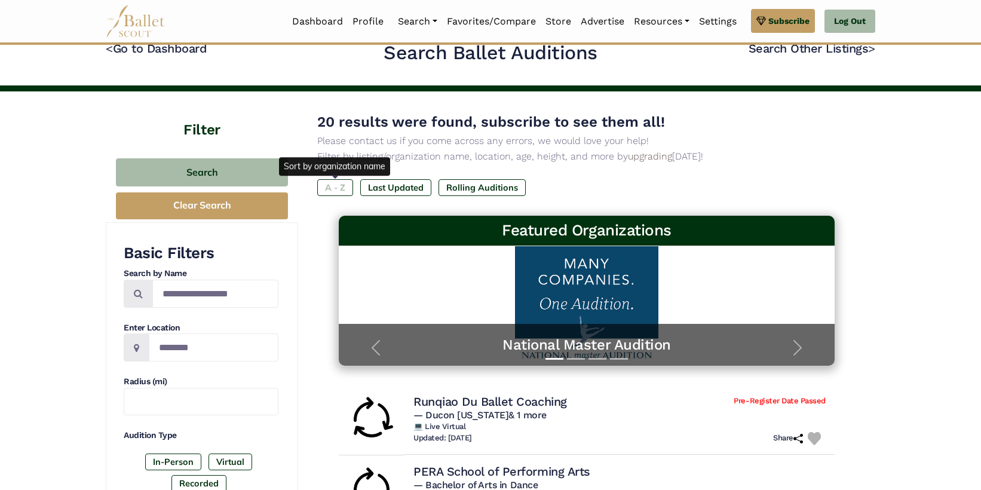
click at [334, 186] on label "A - Z" at bounding box center [335, 187] width 36 height 17
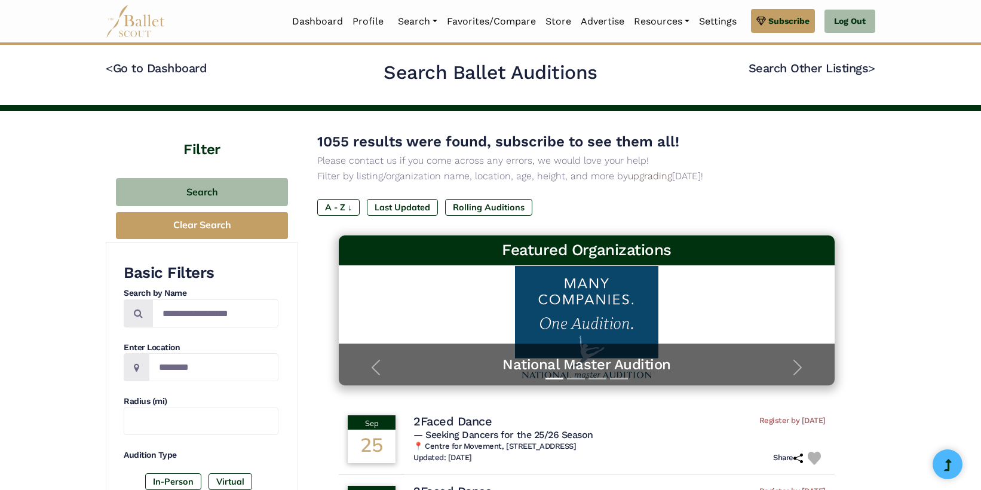
click at [334, 186] on div "1055 results were found, subscribe to see them all! Please contact us if you co…" at bounding box center [586, 182] width 539 height 105
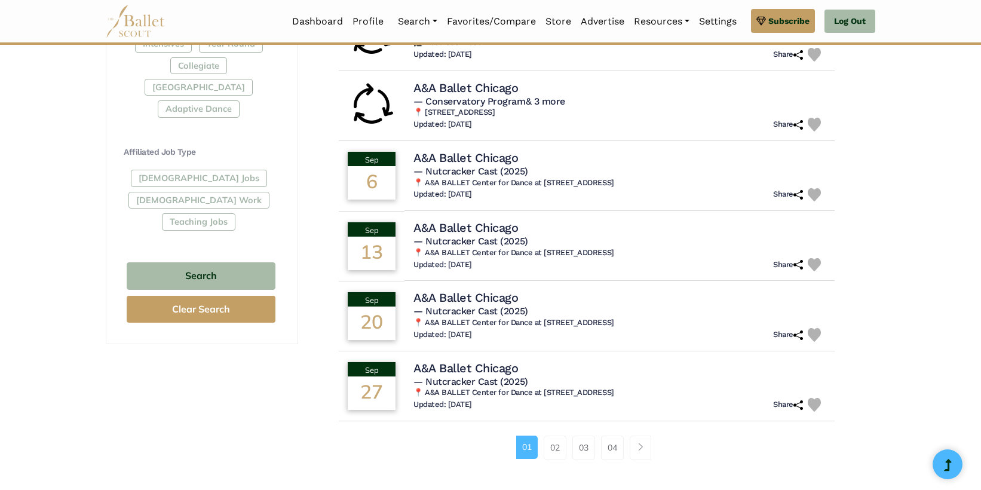
scroll to position [618, 0]
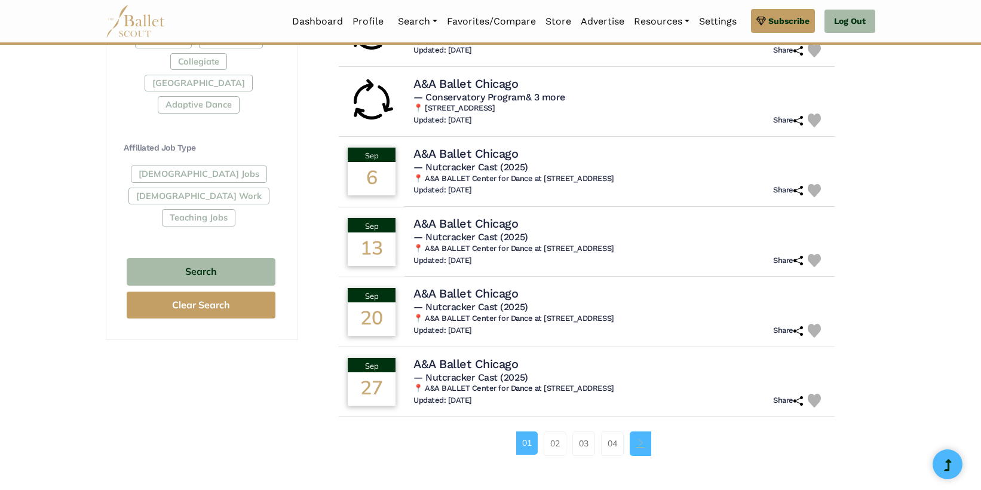
click at [647, 447] on link "Page navigation example" at bounding box center [641, 444] width 22 height 24
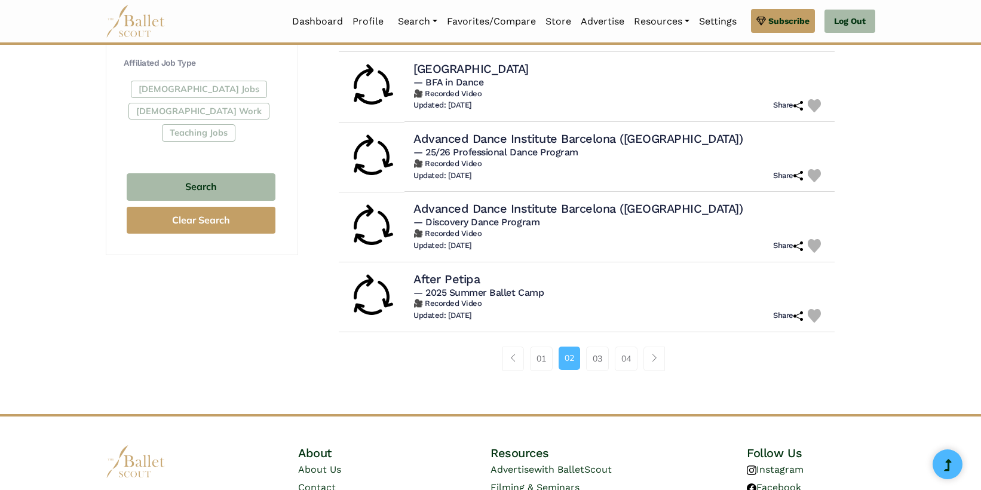
scroll to position [704, 0]
click at [657, 359] on span "Page navigation example" at bounding box center [654, 357] width 8 height 8
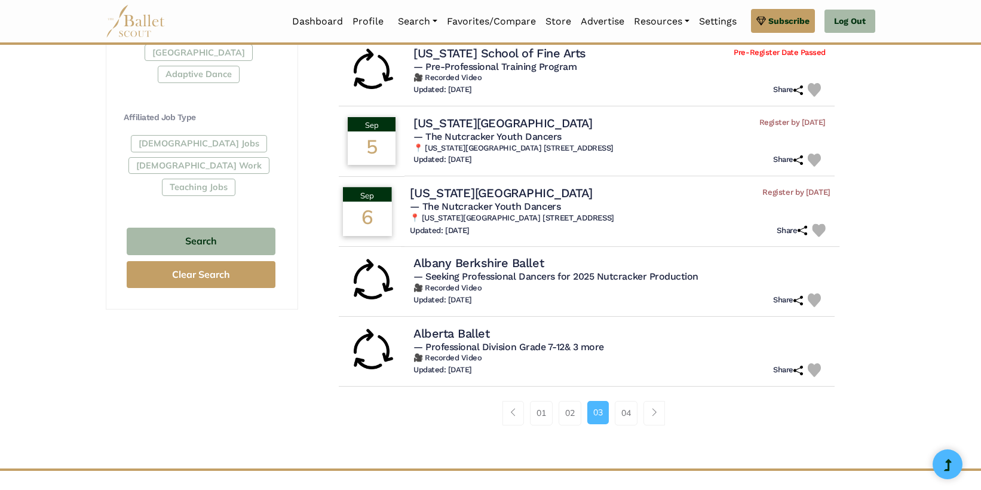
scroll to position [650, 0]
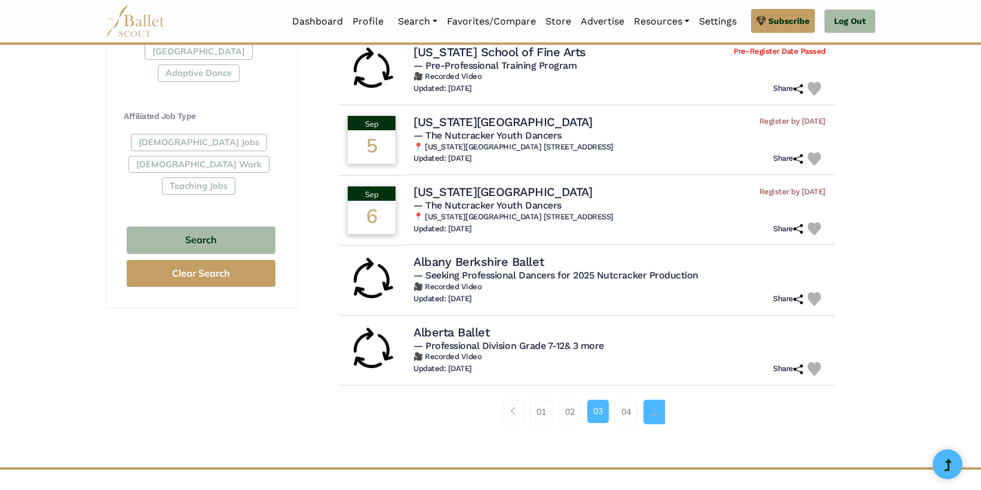
click at [649, 418] on link "Page navigation example" at bounding box center [655, 412] width 22 height 24
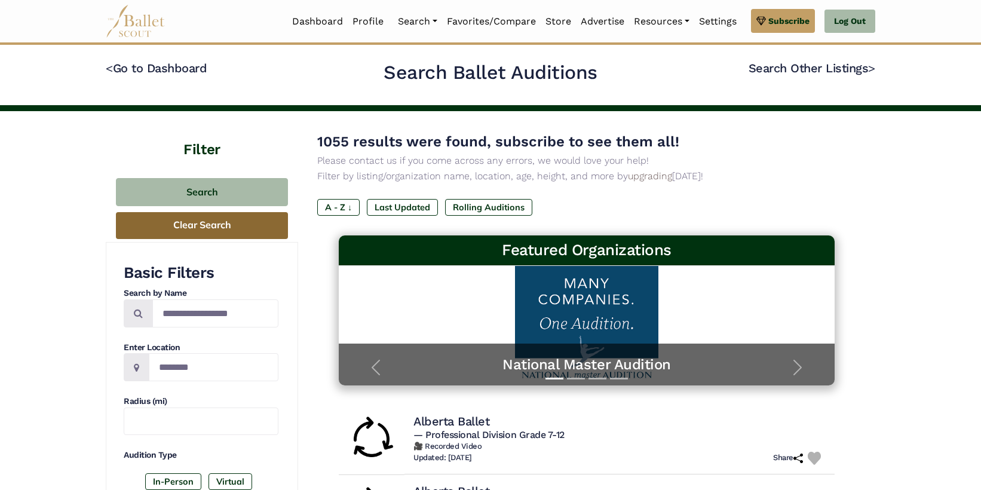
click at [273, 228] on button "Clear Search" at bounding box center [202, 225] width 172 height 27
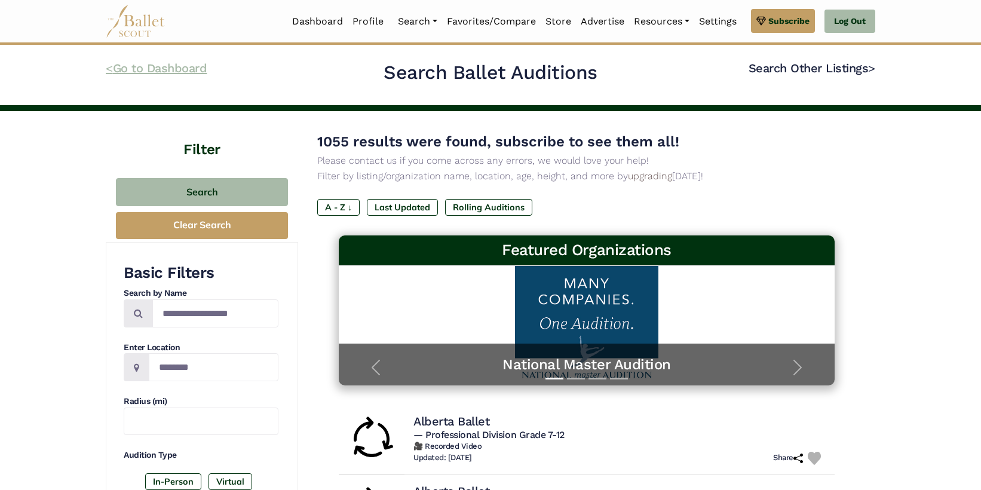
click at [116, 65] on link "< Go to Dashboard" at bounding box center [156, 68] width 101 height 14
click at [118, 69] on link "< Go to Dashboard" at bounding box center [156, 68] width 101 height 14
click at [114, 78] on h4 "< Go to Dashboard" at bounding box center [233, 75] width 254 height 30
click at [115, 71] on link "< Go to Dashboard" at bounding box center [156, 68] width 101 height 14
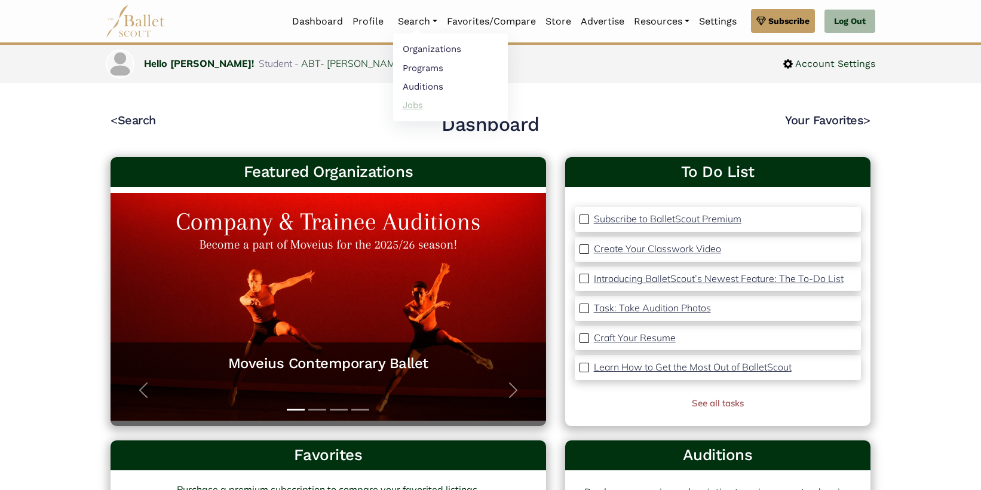
click at [416, 104] on link "Jobs" at bounding box center [450, 105] width 115 height 19
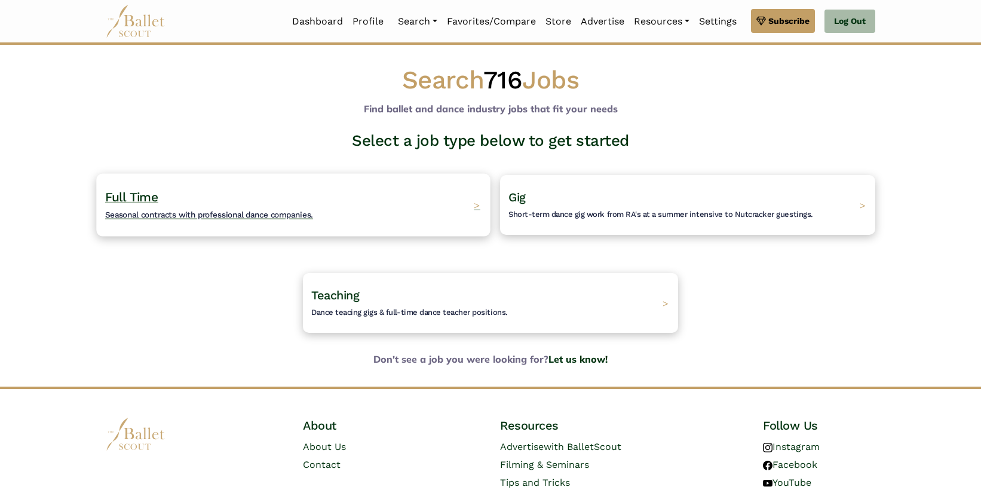
click at [414, 213] on div "Full Time Seasonal contracts with professional dance companies. >" at bounding box center [293, 204] width 394 height 63
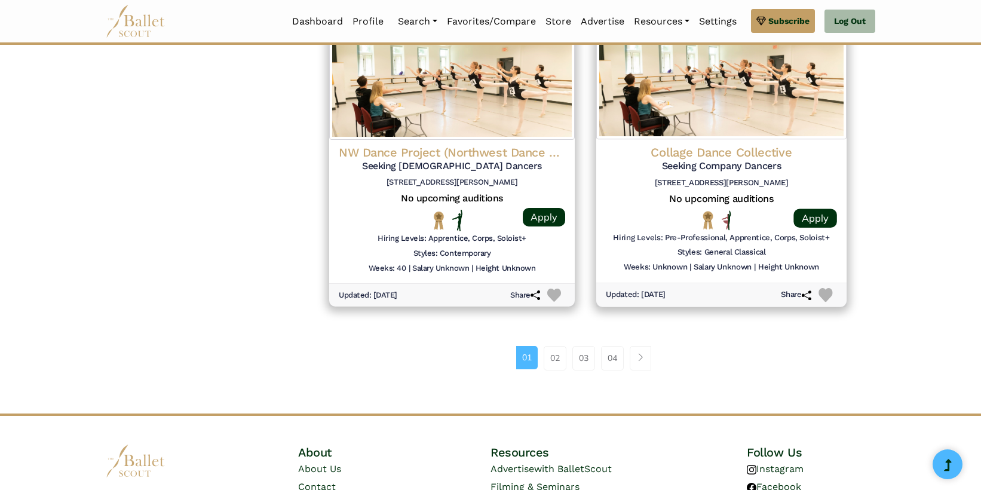
scroll to position [1542, 0]
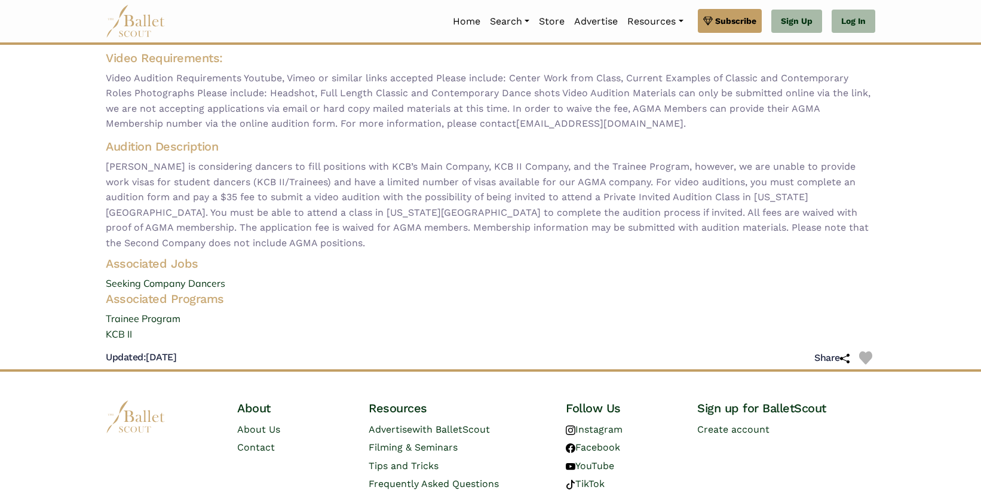
scroll to position [160, 0]
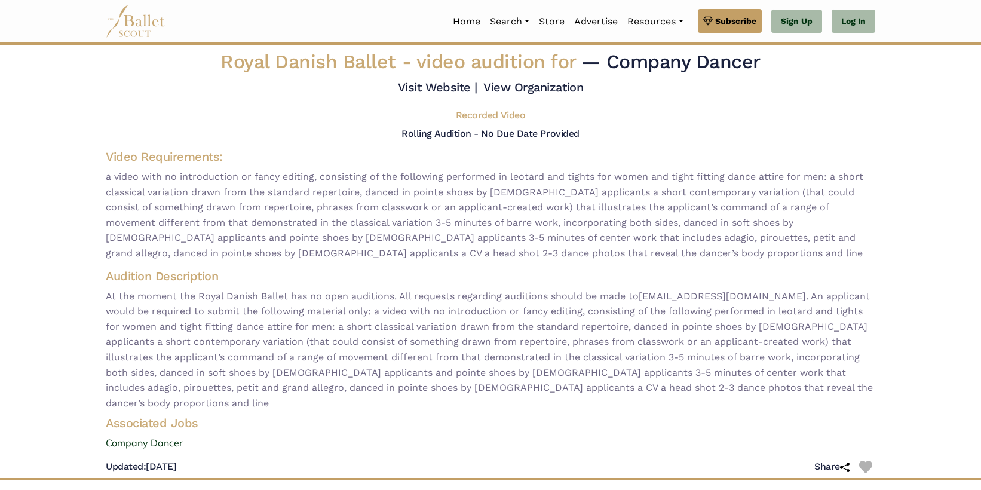
scroll to position [1, 0]
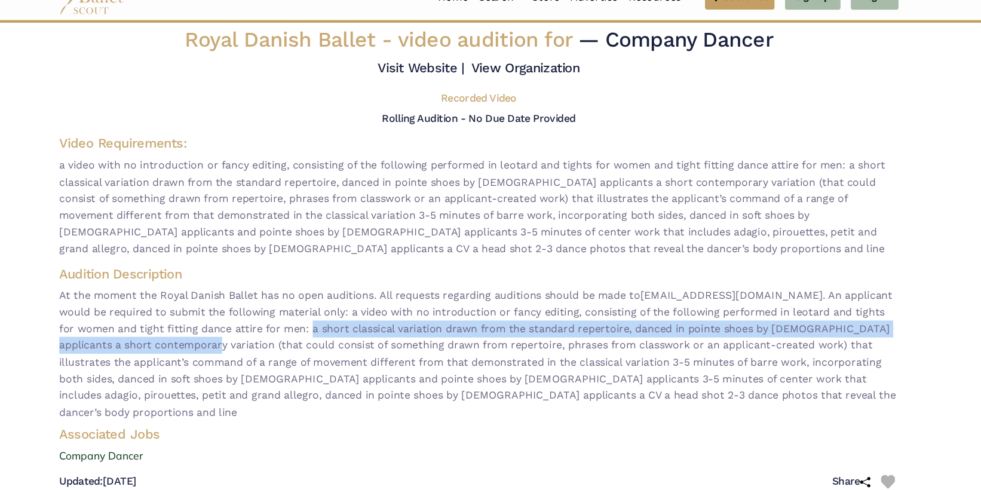
drag, startPoint x: 284, startPoint y: 326, endPoint x: 216, endPoint y: 344, distance: 70.5
click at [216, 344] on span "At the moment the Royal Danish Ballet has no open auditions. All requests regar…" at bounding box center [491, 349] width 770 height 123
copy span "a short classical variation drawn from the standard repertoire, danced in point…"
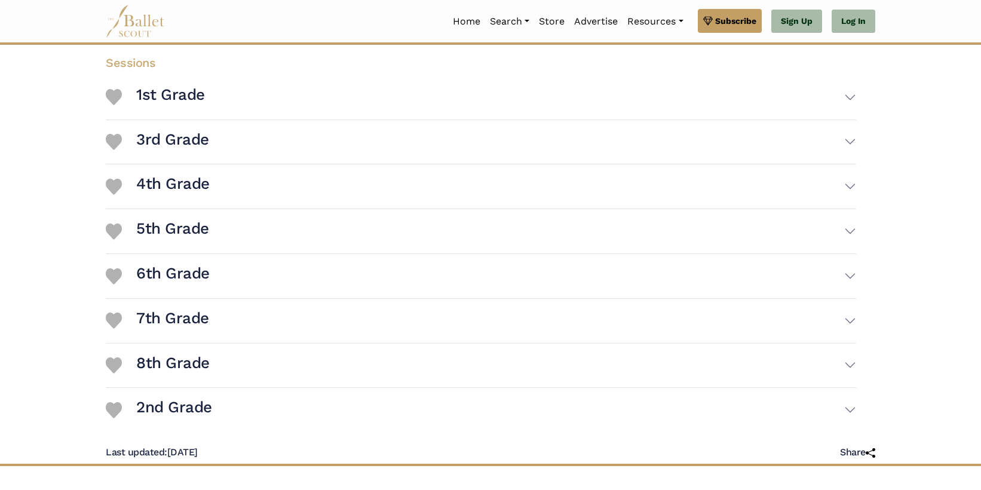
scroll to position [296, 0]
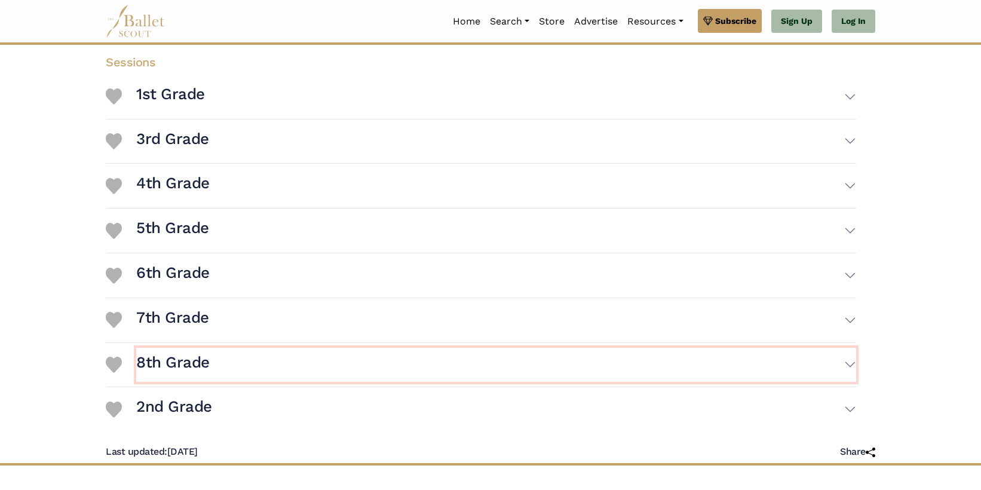
click at [372, 354] on button "8th Grade" at bounding box center [496, 365] width 720 height 35
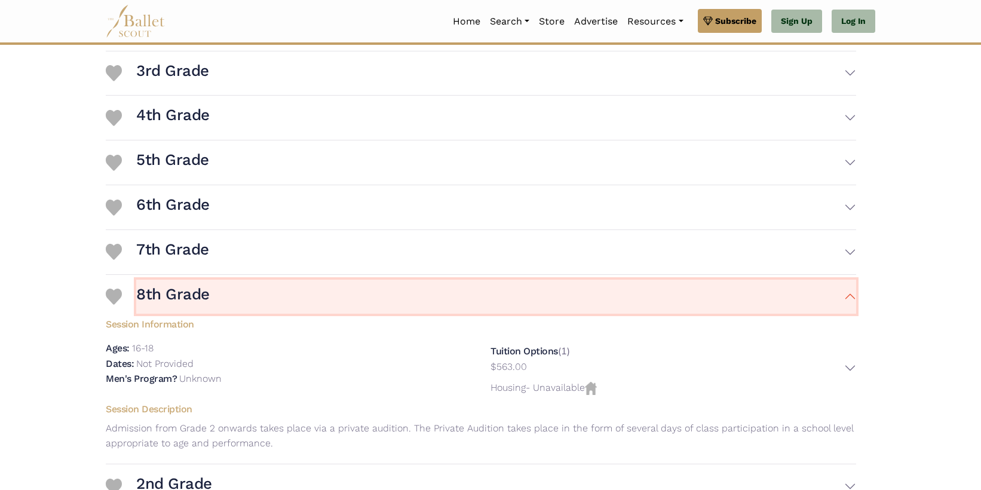
scroll to position [365, 0]
click at [372, 279] on button "8th Grade" at bounding box center [496, 296] width 720 height 35
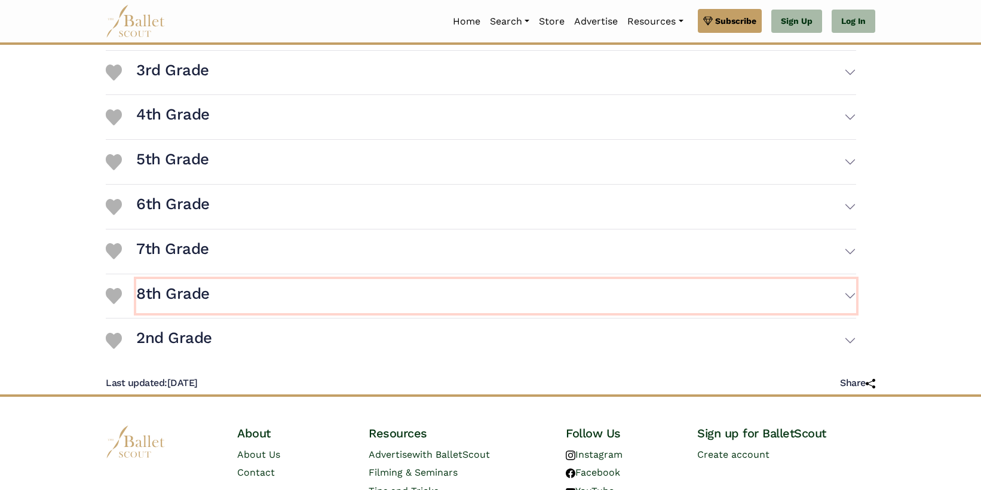
click at [372, 279] on button "8th Grade" at bounding box center [496, 296] width 720 height 35
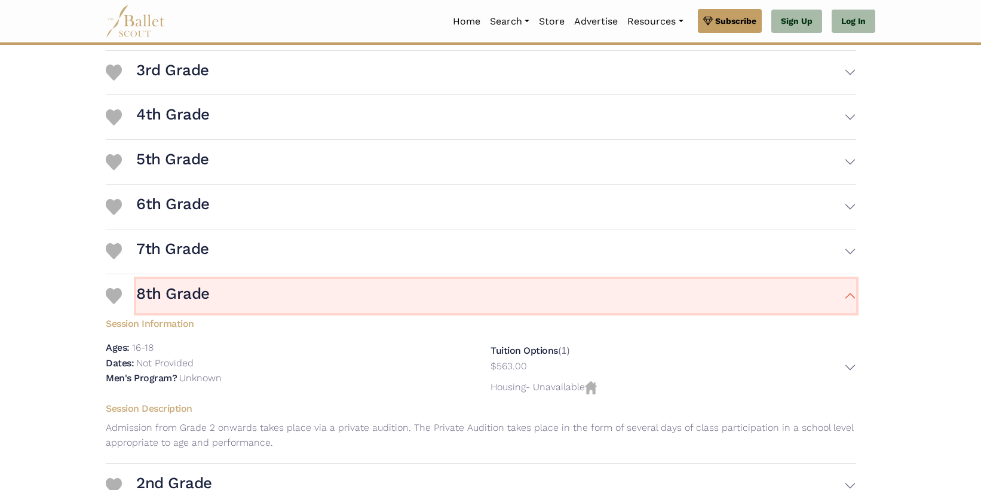
click at [372, 279] on button "8th Grade" at bounding box center [496, 296] width 720 height 35
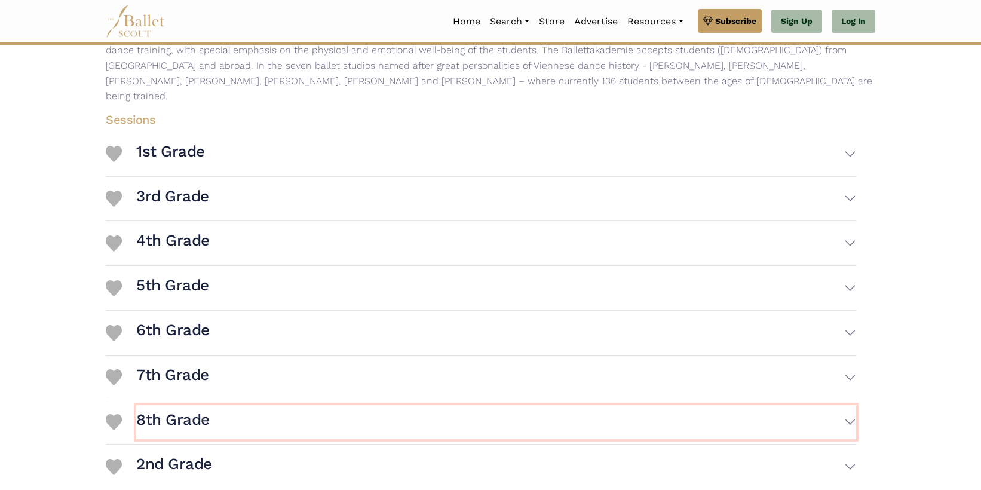
scroll to position [0, 0]
